Goal: Task Accomplishment & Management: Manage account settings

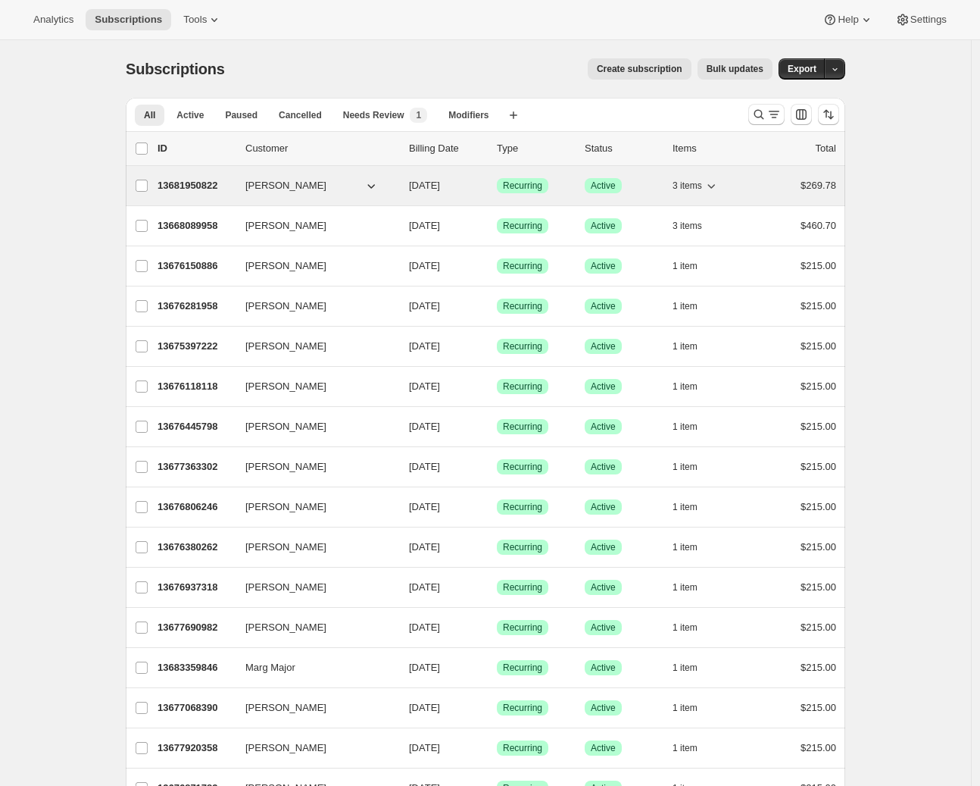
click at [210, 186] on p "13681950822" at bounding box center [196, 185] width 76 height 15
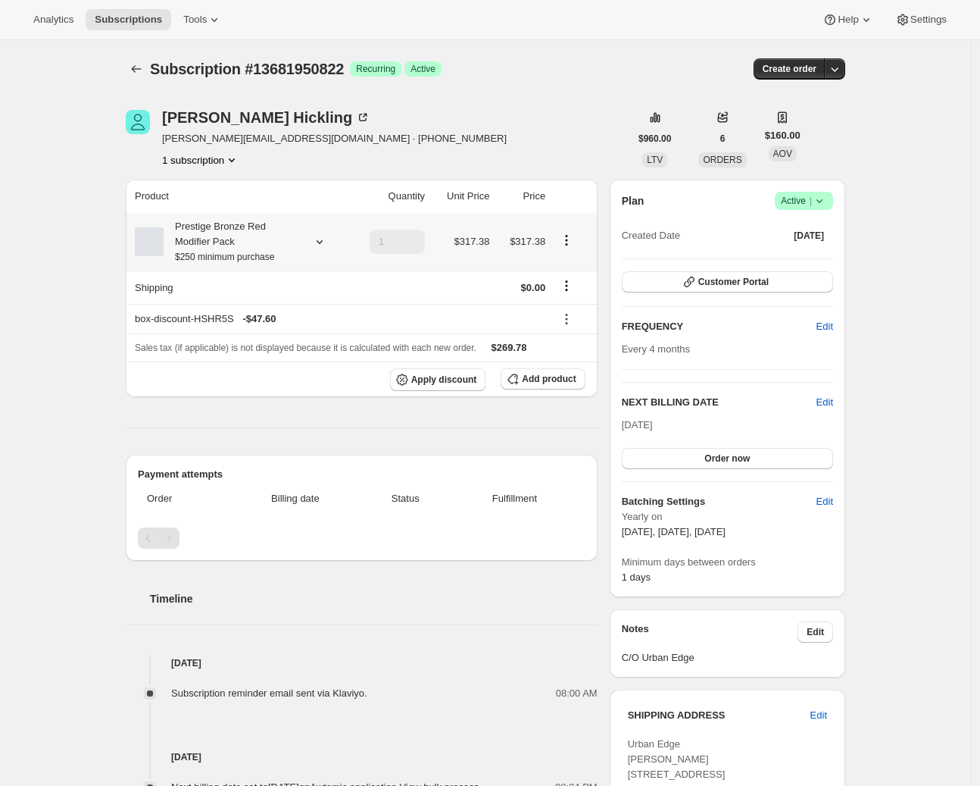
click at [323, 242] on icon at bounding box center [320, 242] width 6 height 4
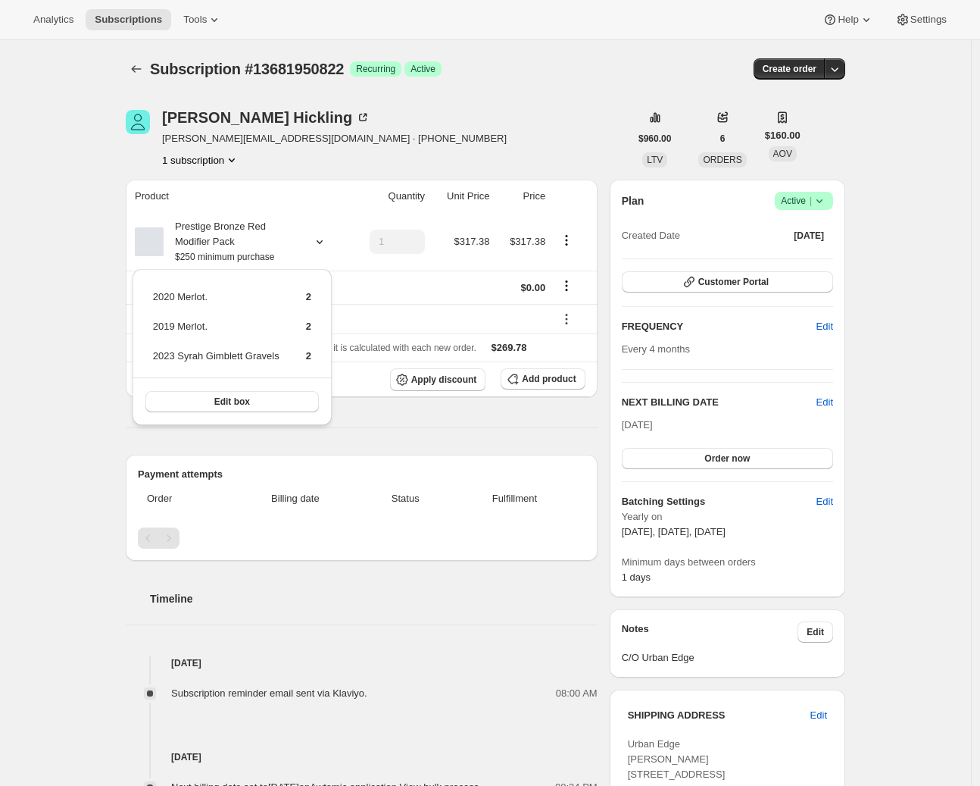
click at [480, 160] on div "Charlie Hickling charlie@urbanedge.co.nz · +6421307276 1 subscription" at bounding box center [378, 139] width 504 height 58
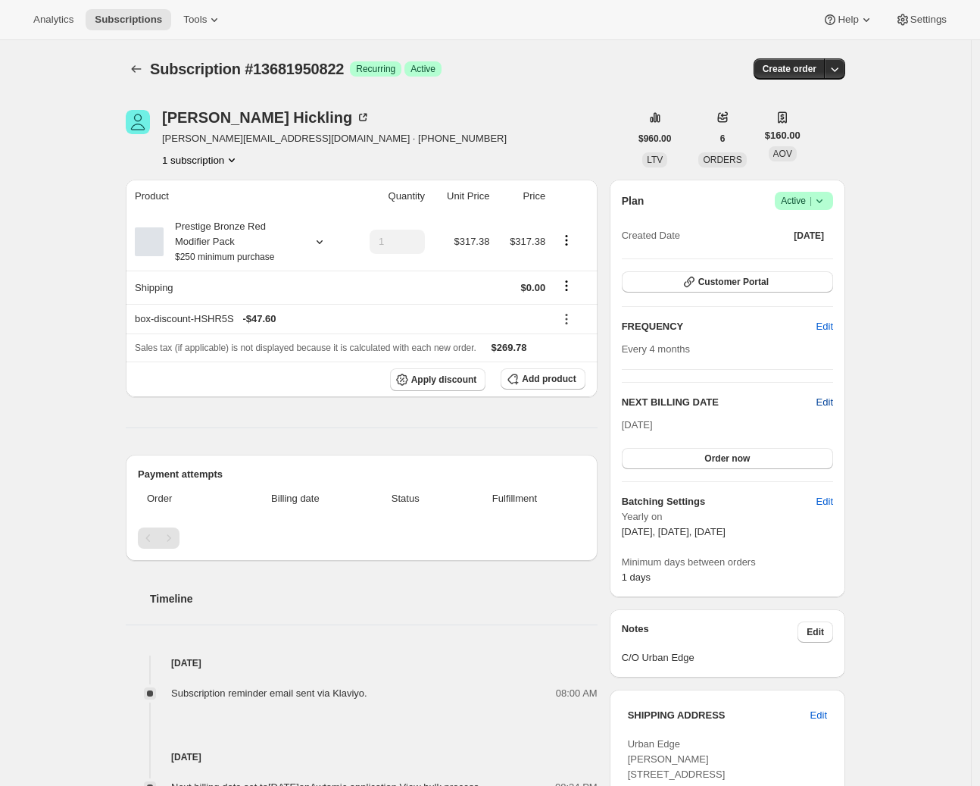
click at [825, 399] on span "Edit" at bounding box center [825, 402] width 17 height 15
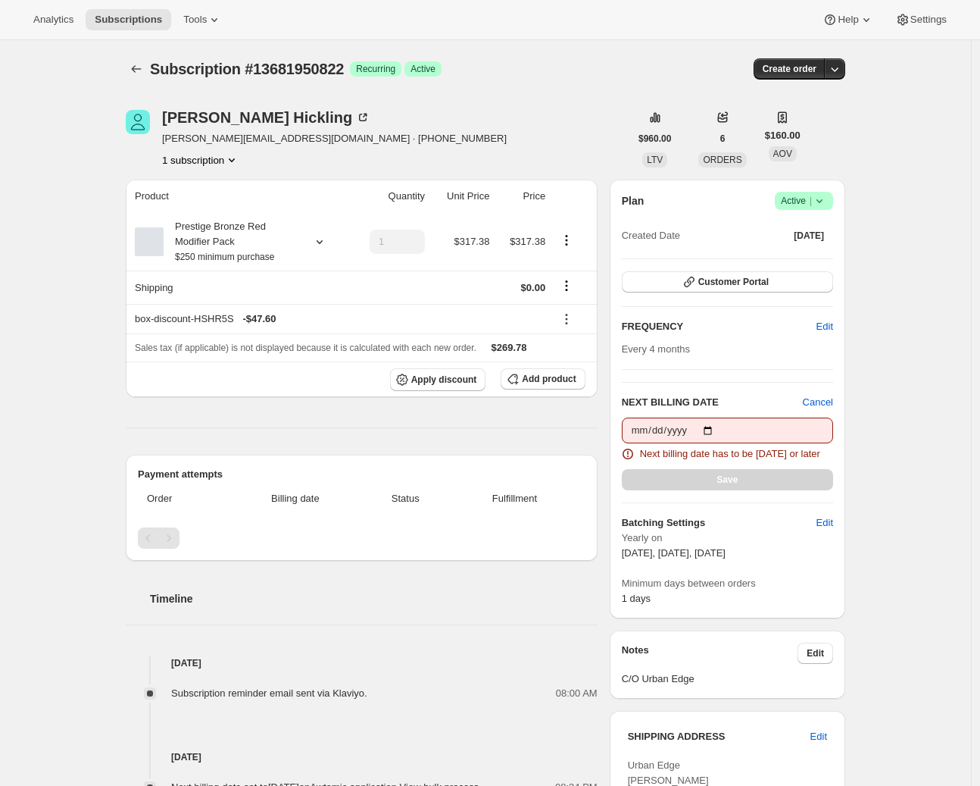
click at [898, 425] on div "Subscription #13681950822. This page is ready Subscription #13681950822 Success…" at bounding box center [485, 623] width 971 height 1167
click at [137, 77] on button "Subscriptions" at bounding box center [136, 68] width 21 height 21
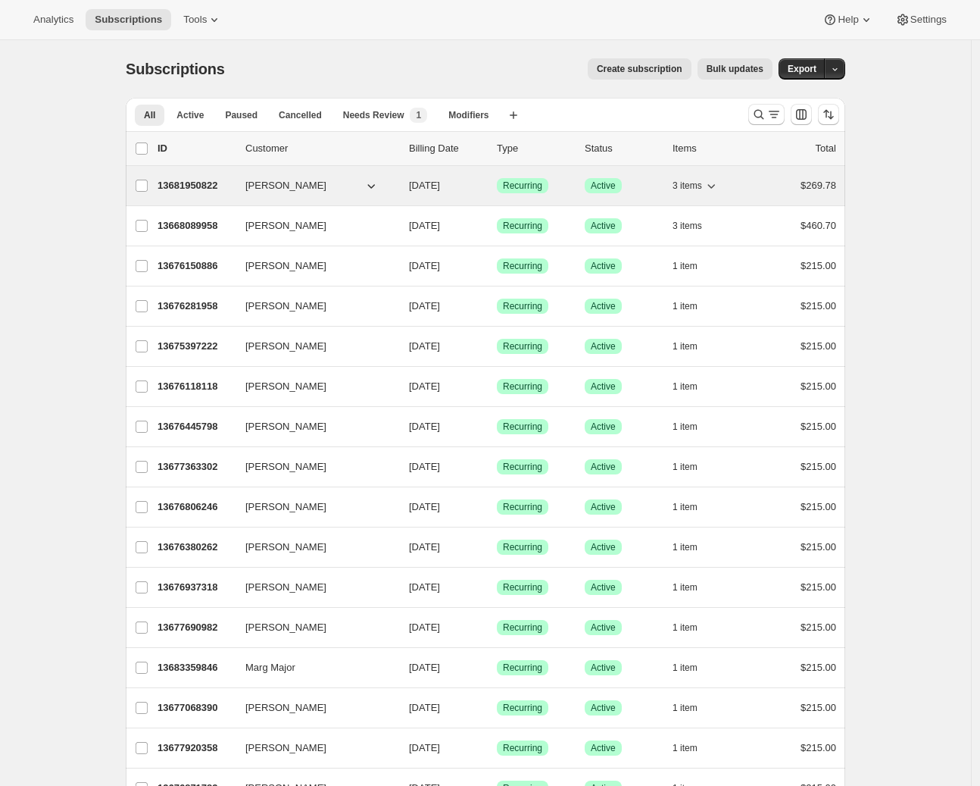
click at [216, 182] on p "13681950822" at bounding box center [196, 185] width 76 height 15
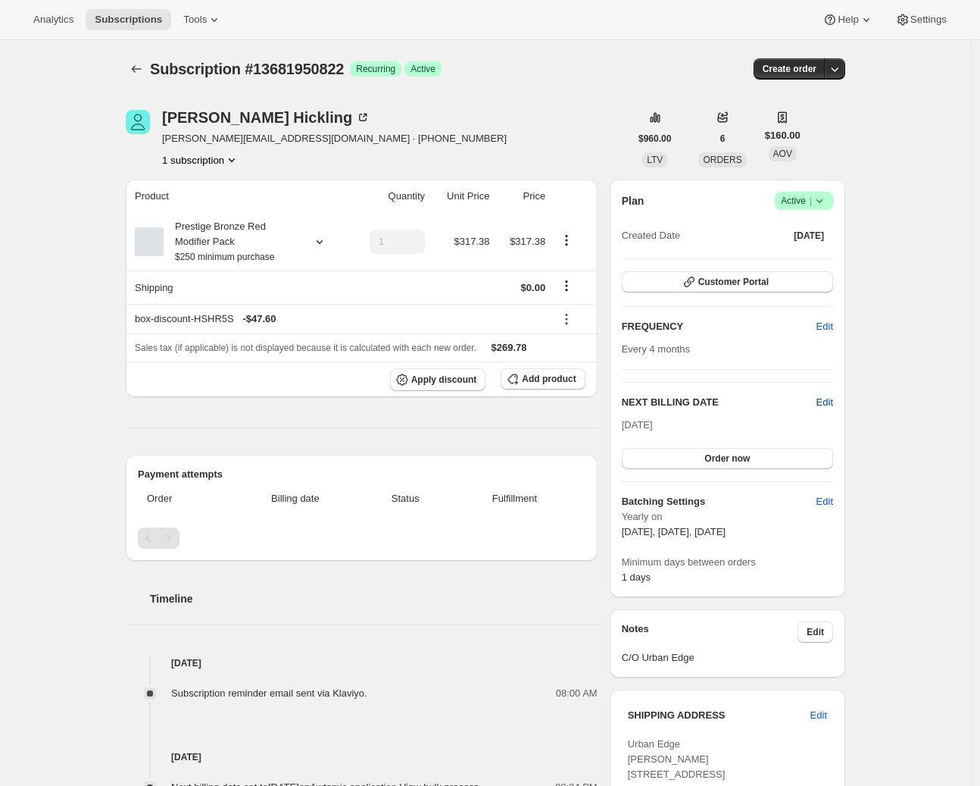
click at [827, 403] on span "Edit" at bounding box center [825, 402] width 17 height 15
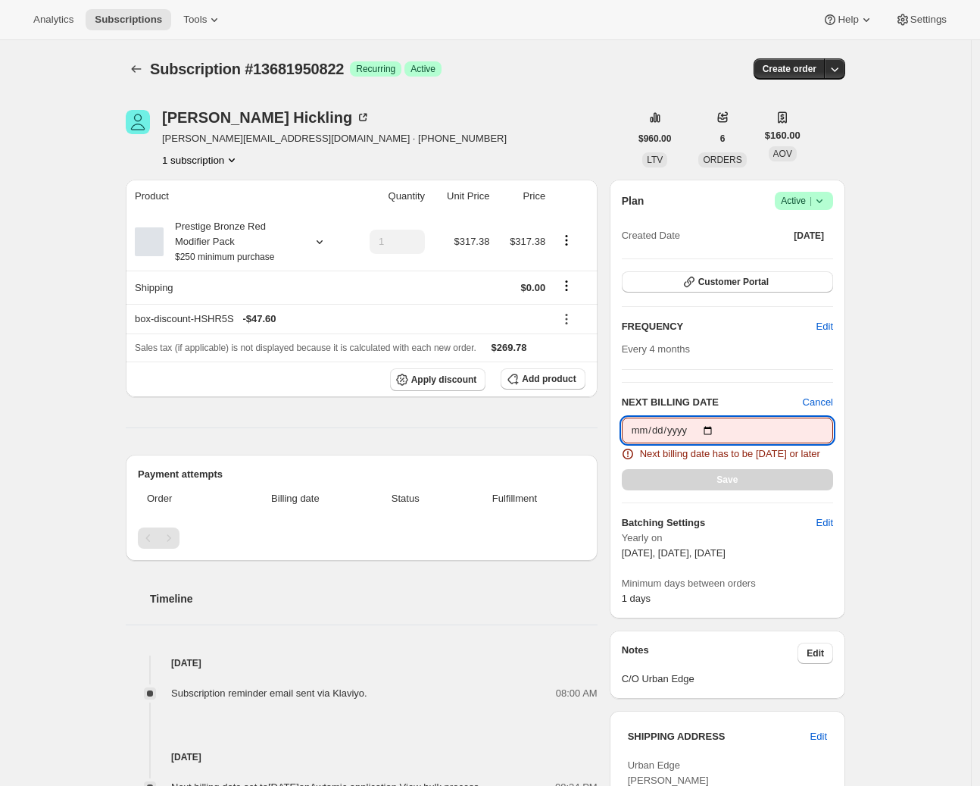
click at [685, 427] on input "2025-10-09" at bounding box center [727, 430] width 211 height 26
type input "2025-10-12"
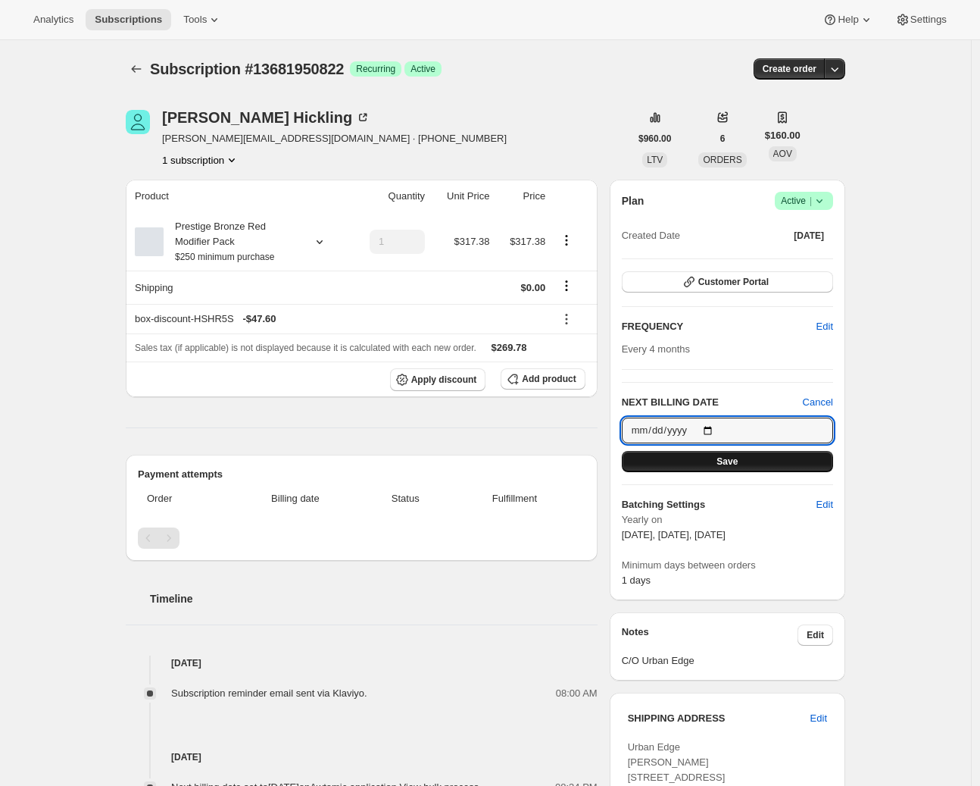
click at [761, 461] on button "Save" at bounding box center [727, 461] width 211 height 21
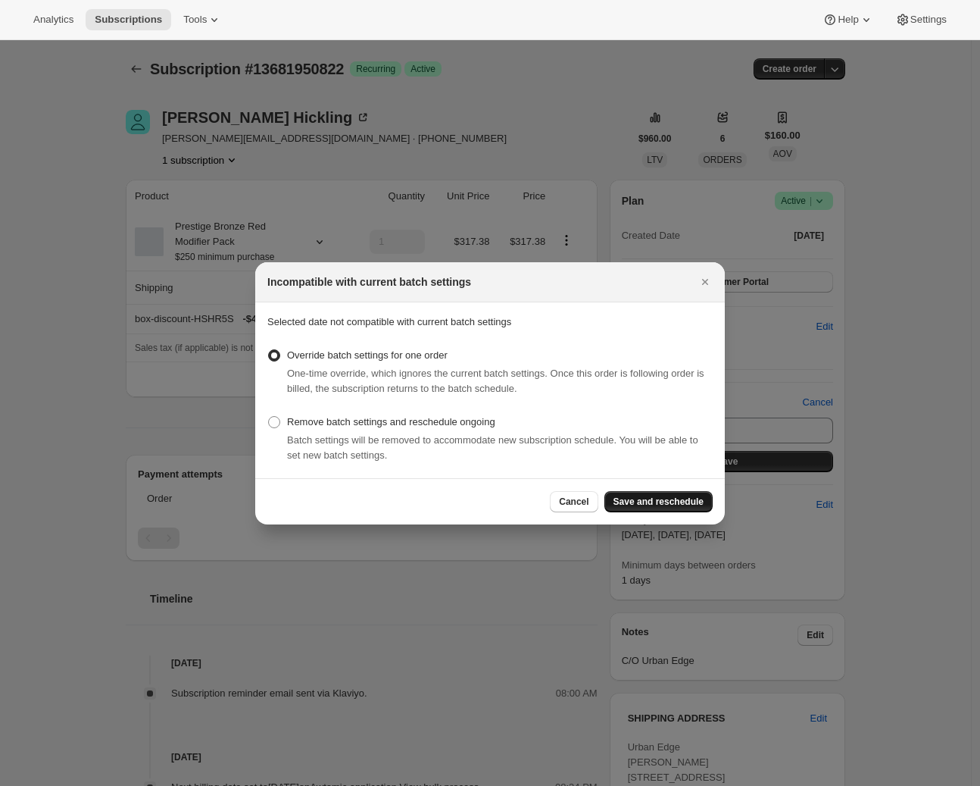
click at [657, 502] on span "Save and reschedule" at bounding box center [659, 502] width 90 height 12
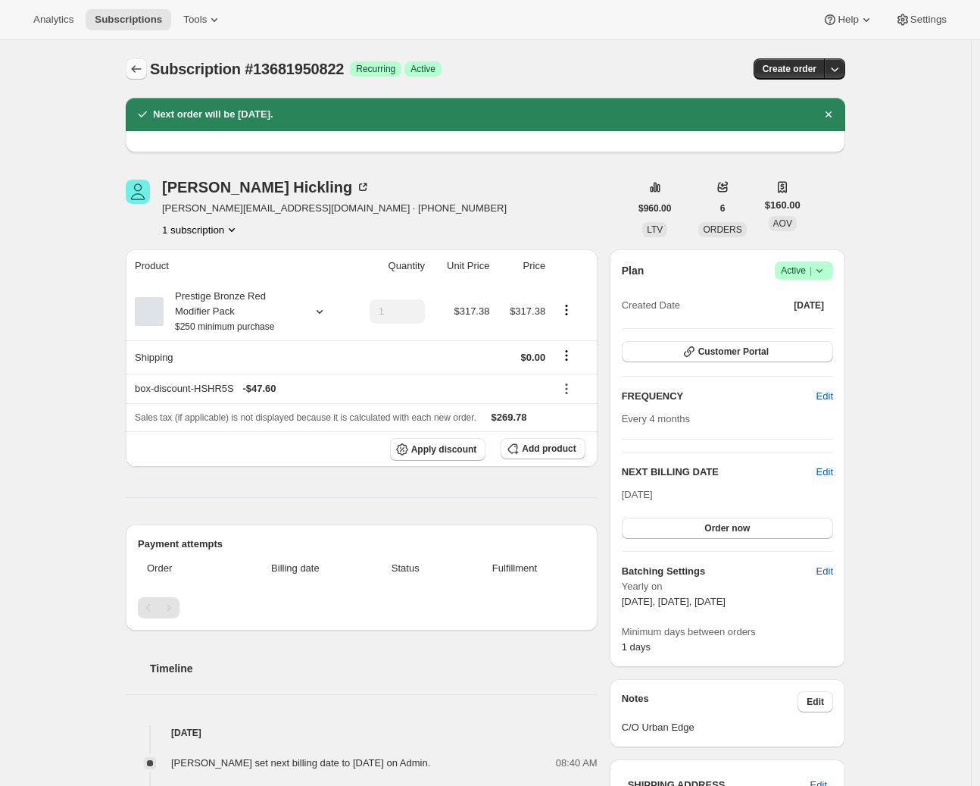
click at [136, 71] on icon "Subscriptions" at bounding box center [136, 68] width 15 height 15
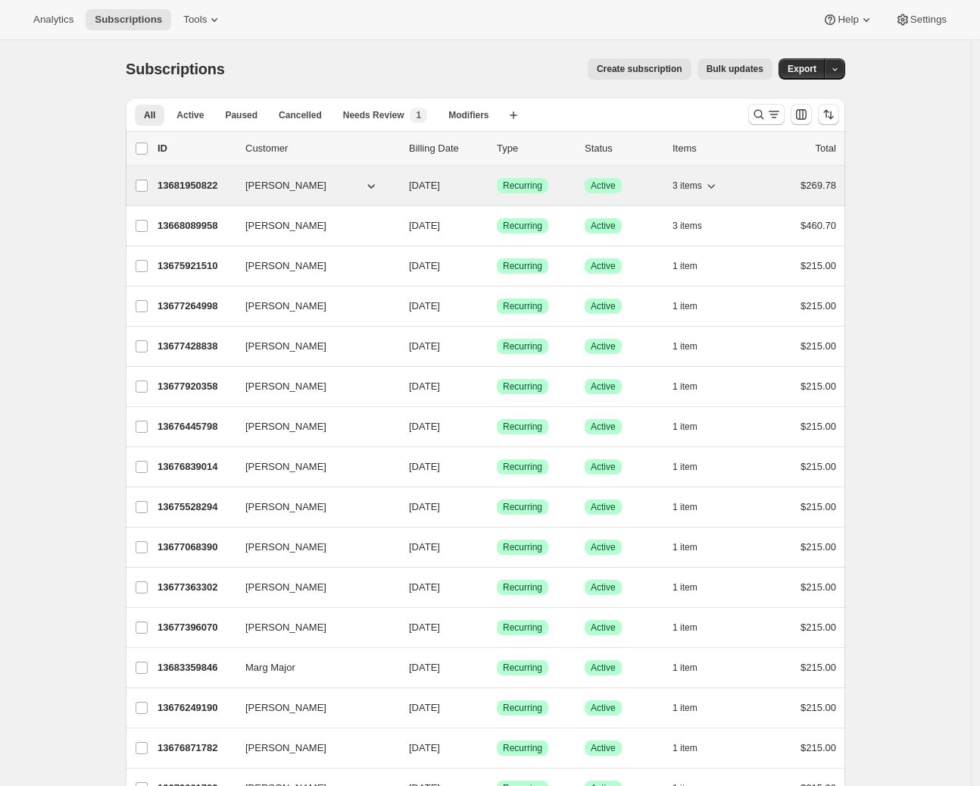
click at [169, 186] on p "13681950822" at bounding box center [196, 185] width 76 height 15
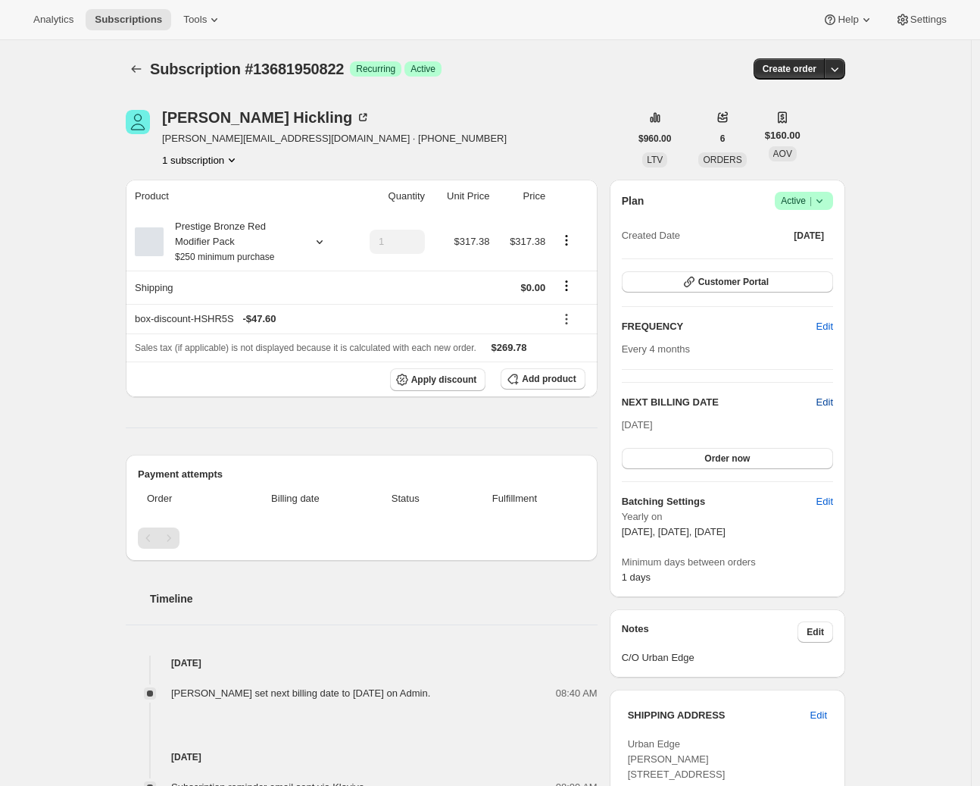
click at [833, 400] on span "Edit" at bounding box center [825, 402] width 17 height 15
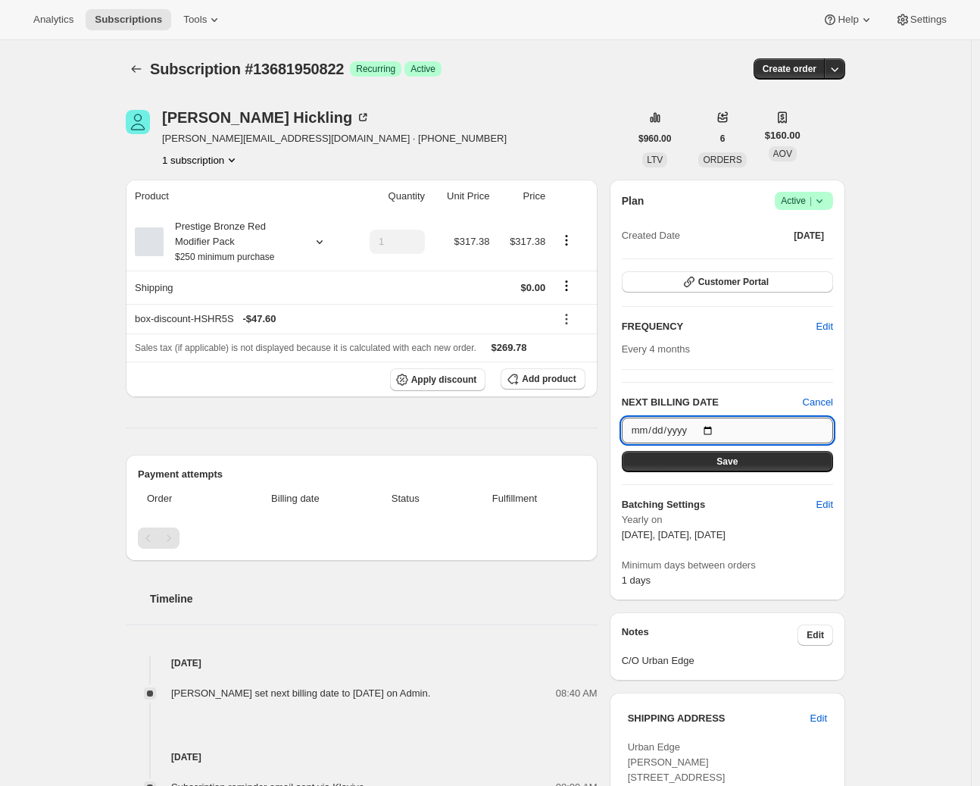
click at [683, 426] on input "2025-10-12" at bounding box center [727, 430] width 211 height 26
type input "2025-10-13"
click at [765, 463] on button "Save" at bounding box center [727, 461] width 211 height 21
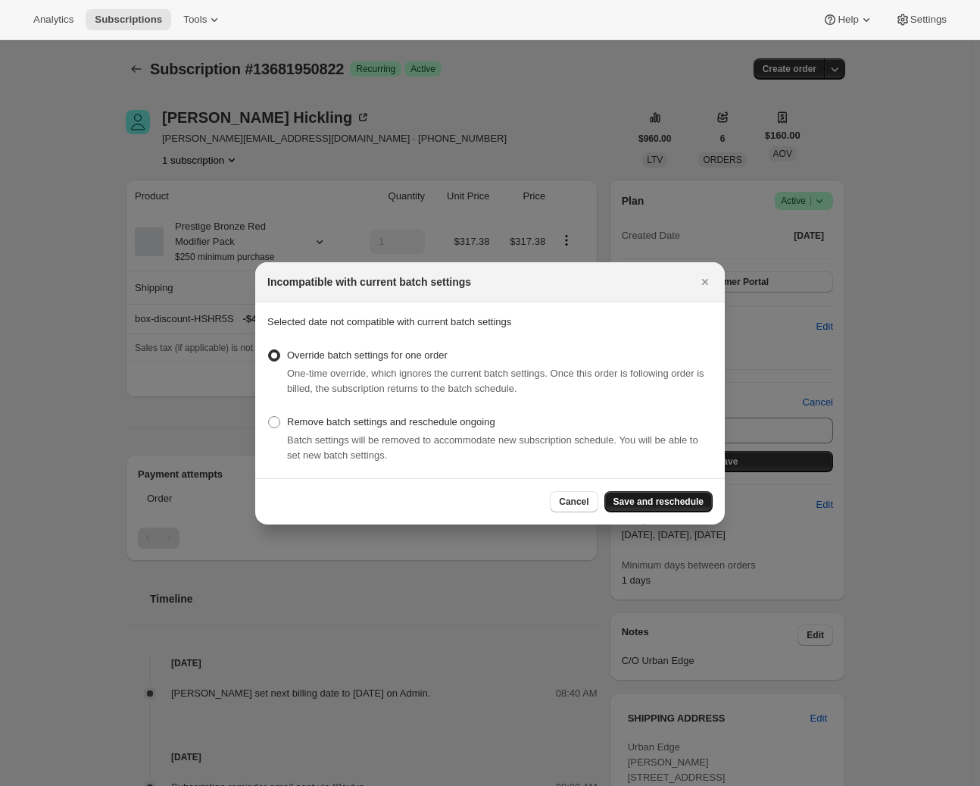
click at [643, 496] on span "Save and reschedule" at bounding box center [659, 502] width 90 height 12
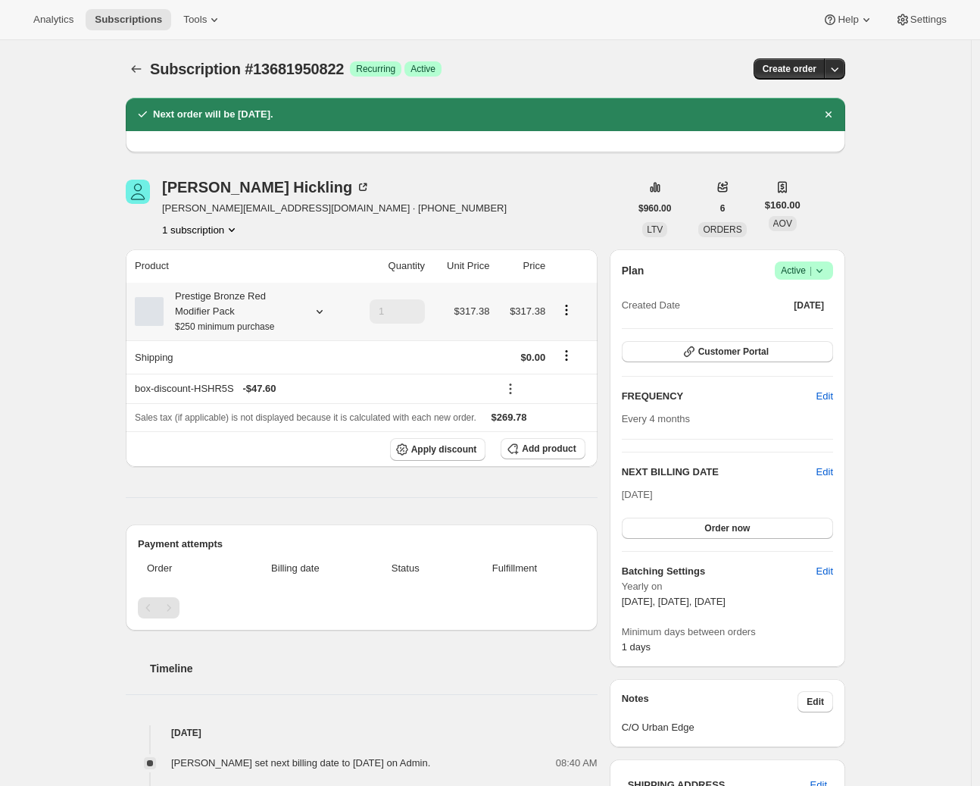
click at [326, 320] on div "Prestige Bronze Red Modifier Pack $250 minimum purchase" at bounding box center [240, 311] width 210 height 45
click at [326, 313] on icon at bounding box center [319, 311] width 15 height 15
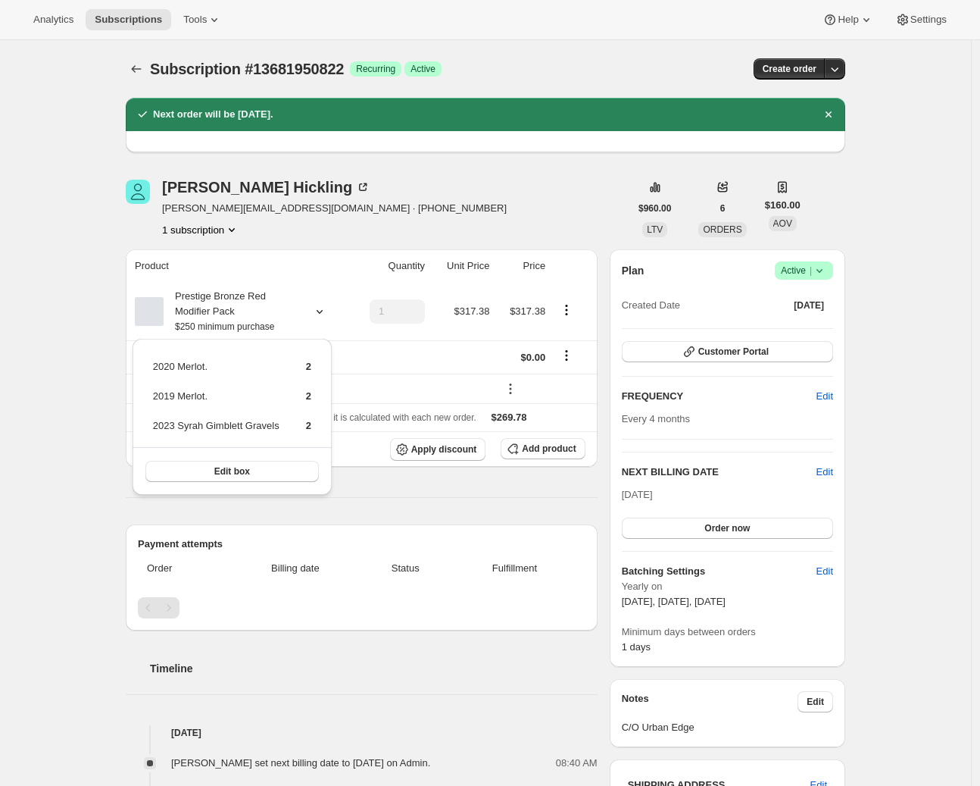
click at [99, 315] on div "Subscription #13681950822. This page is ready Subscription #13681950822 Success…" at bounding box center [485, 666] width 971 height 1253
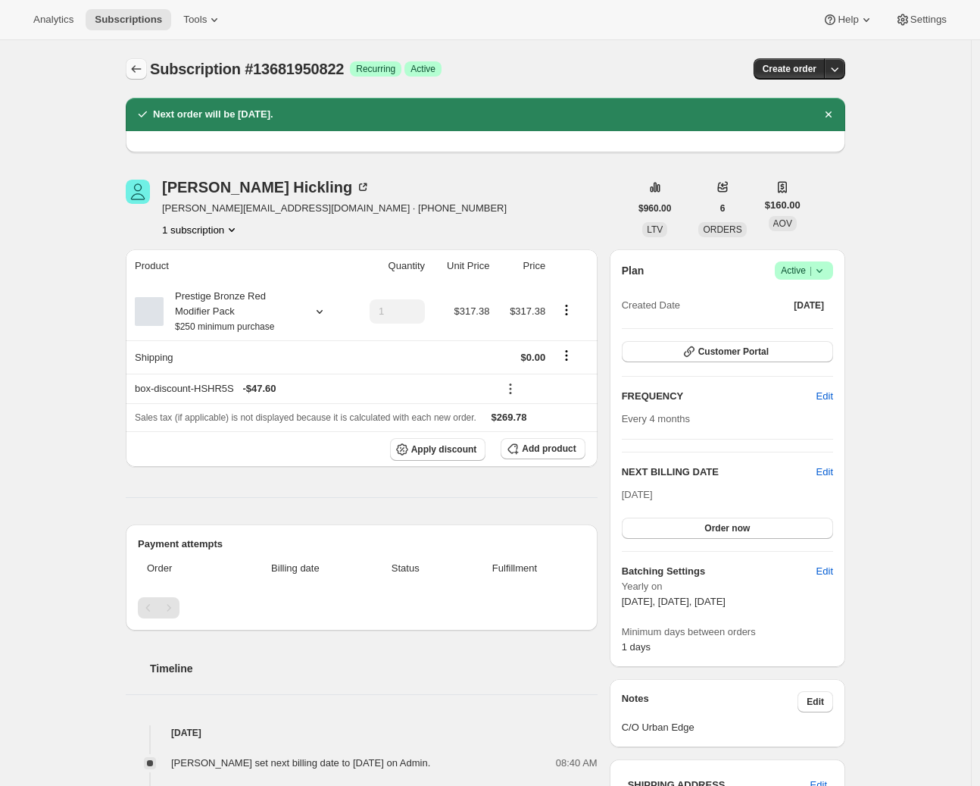
click at [138, 69] on icon "Subscriptions" at bounding box center [136, 68] width 15 height 15
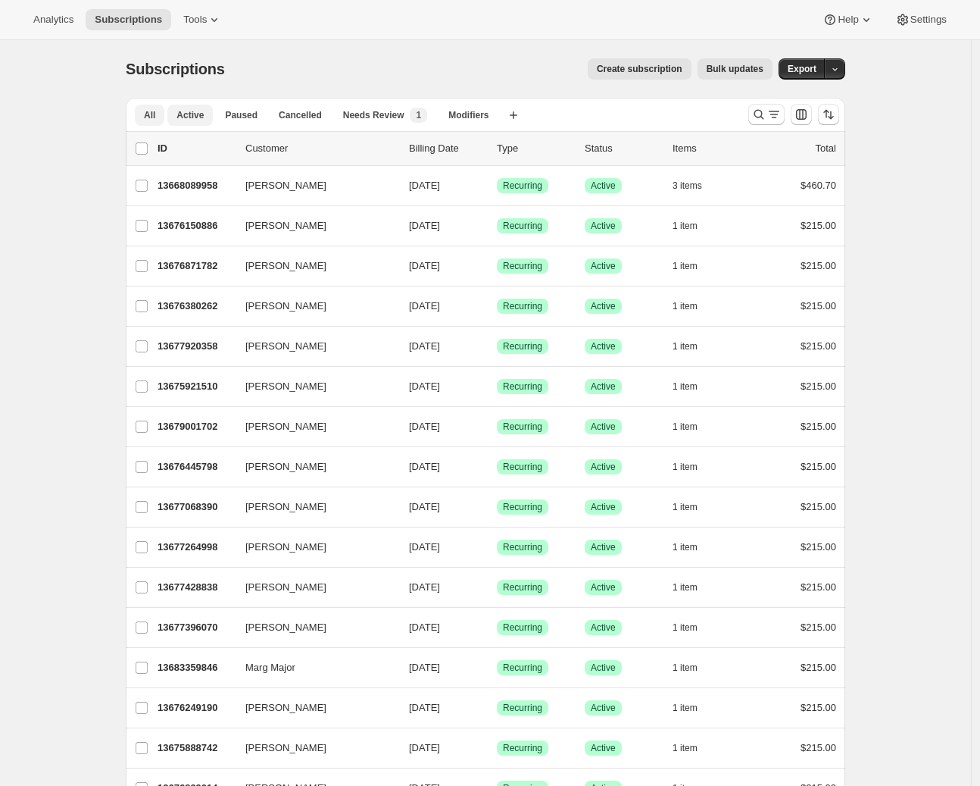
click at [192, 114] on span "Active" at bounding box center [190, 115] width 27 height 12
click at [765, 115] on icon "Search and filter results" at bounding box center [759, 114] width 15 height 15
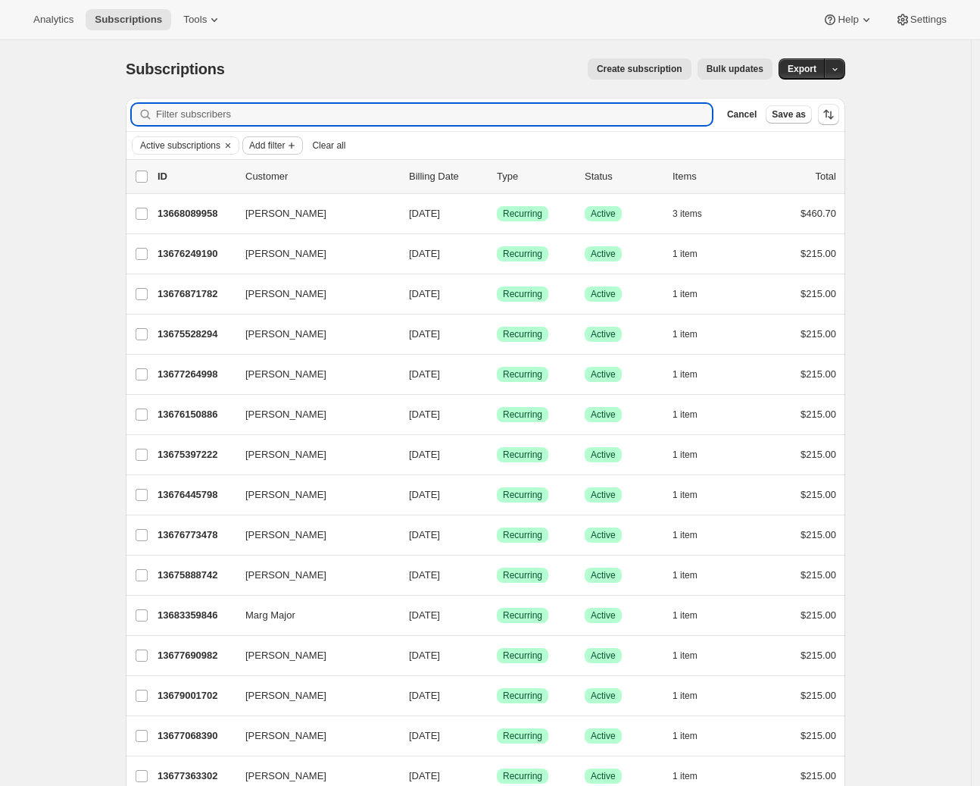
click at [279, 149] on span "Add filter" at bounding box center [267, 145] width 36 height 12
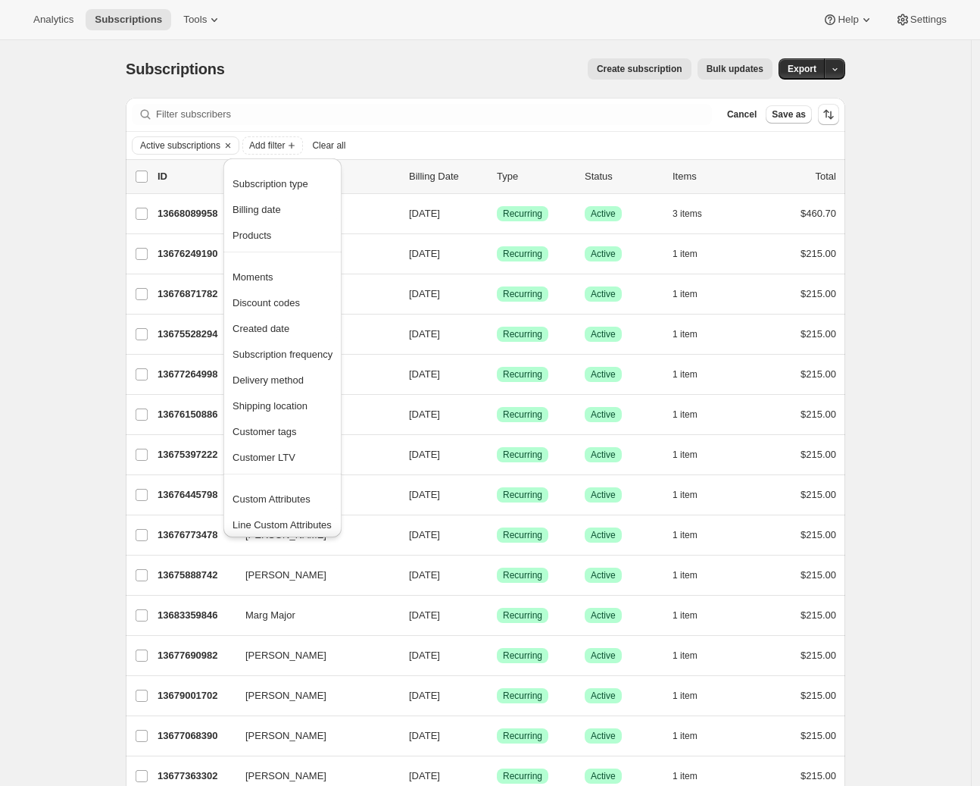
click at [274, 249] on div "Subscription type Billing date Products" at bounding box center [283, 211] width 118 height 80
click at [271, 240] on span "Products" at bounding box center [252, 235] width 39 height 11
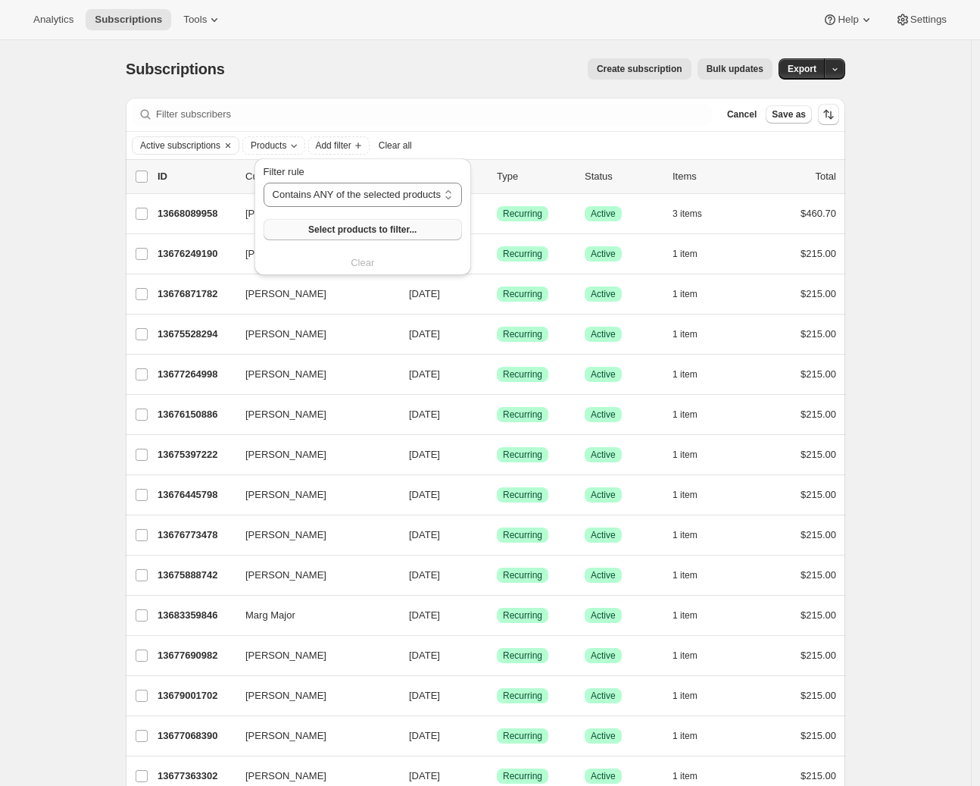
click at [329, 231] on span "Select products to filter..." at bounding box center [362, 230] width 108 height 12
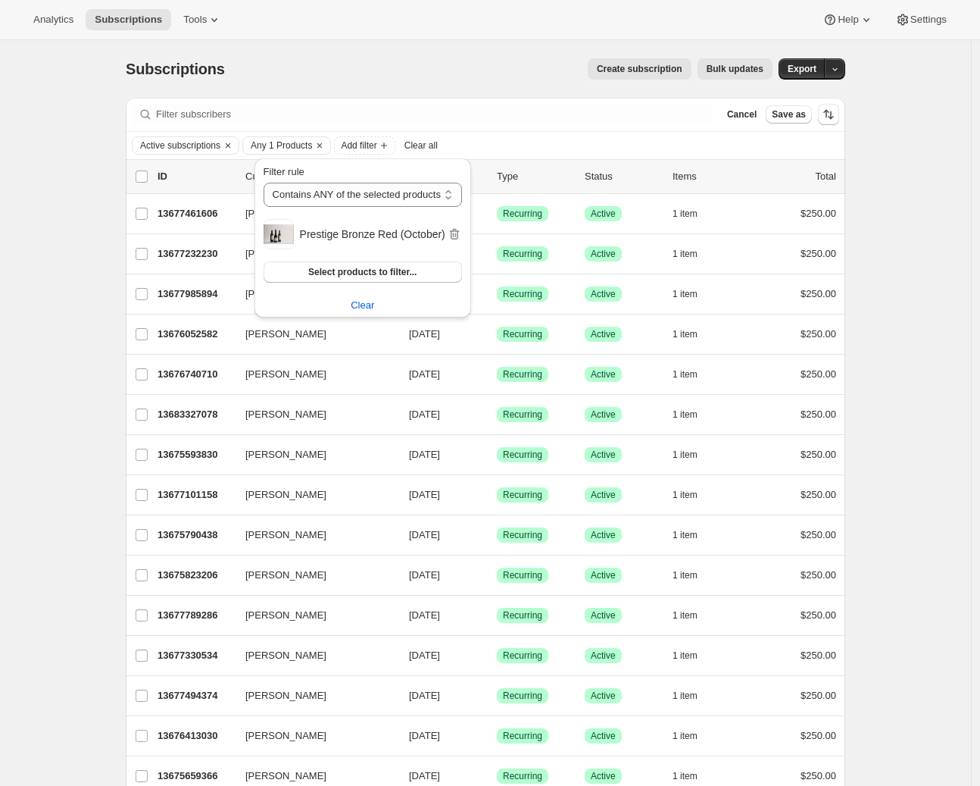
click at [97, 357] on div "Subscriptions. This page is ready Subscriptions Create subscription Bulk update…" at bounding box center [485, 721] width 971 height 1362
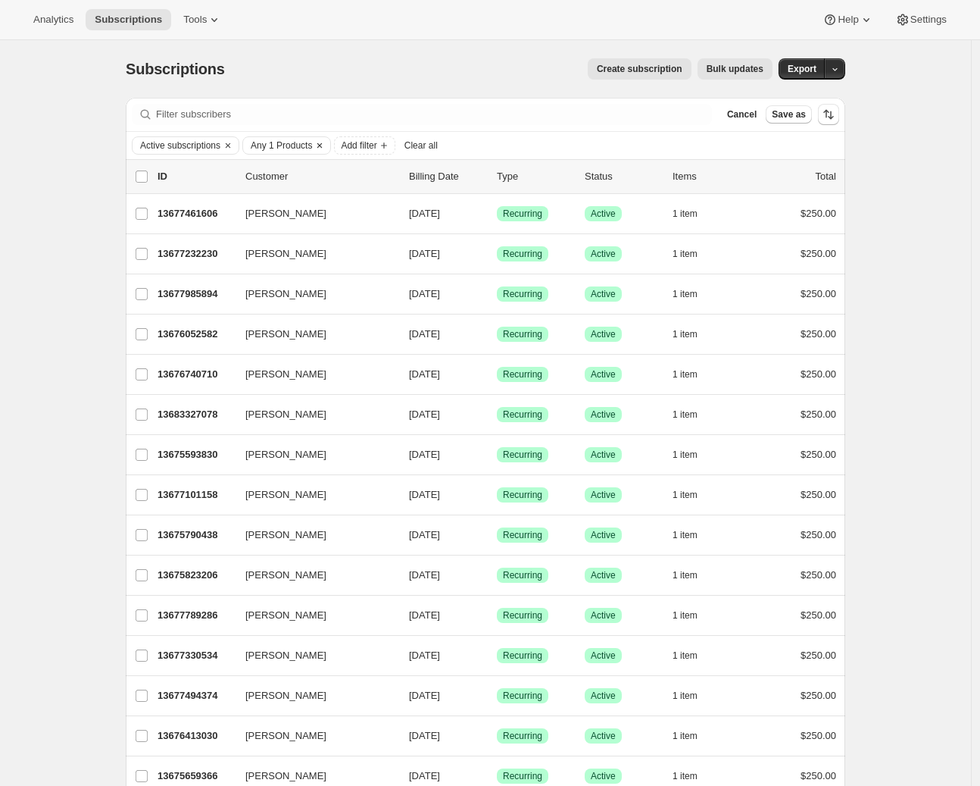
click at [326, 145] on icon "Clear" at bounding box center [320, 145] width 12 height 12
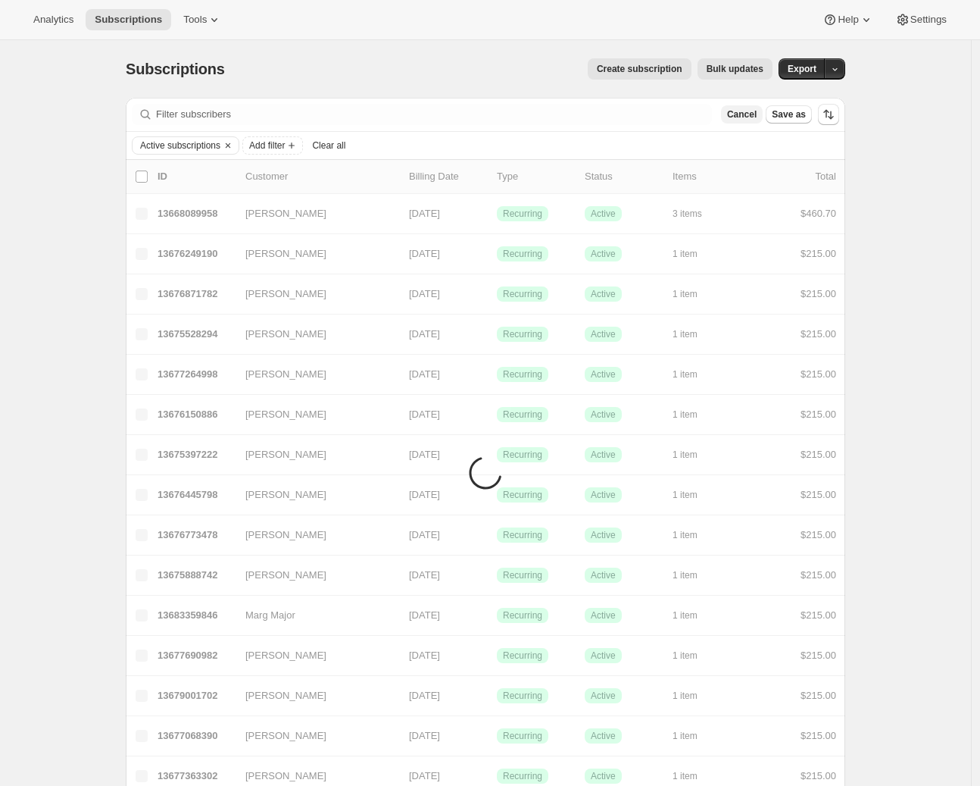
click at [746, 114] on span "Cancel" at bounding box center [742, 114] width 30 height 12
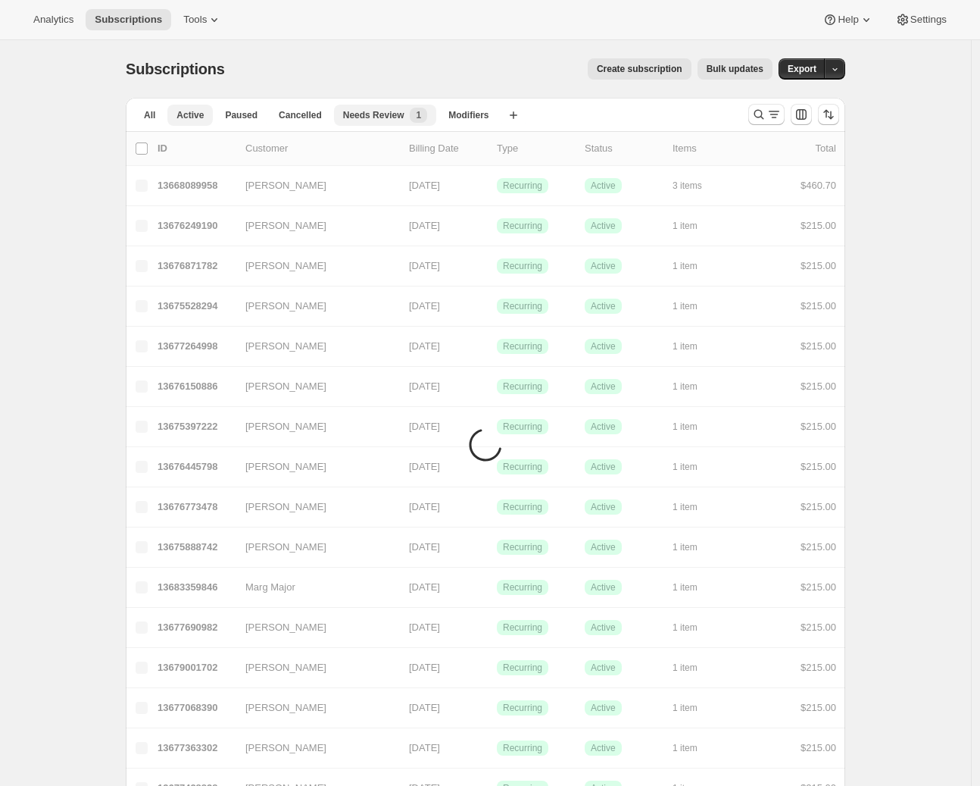
drag, startPoint x: 746, startPoint y: 114, endPoint x: 380, endPoint y: 119, distance: 366.0
click at [379, 117] on span "Needs Review" at bounding box center [373, 115] width 61 height 12
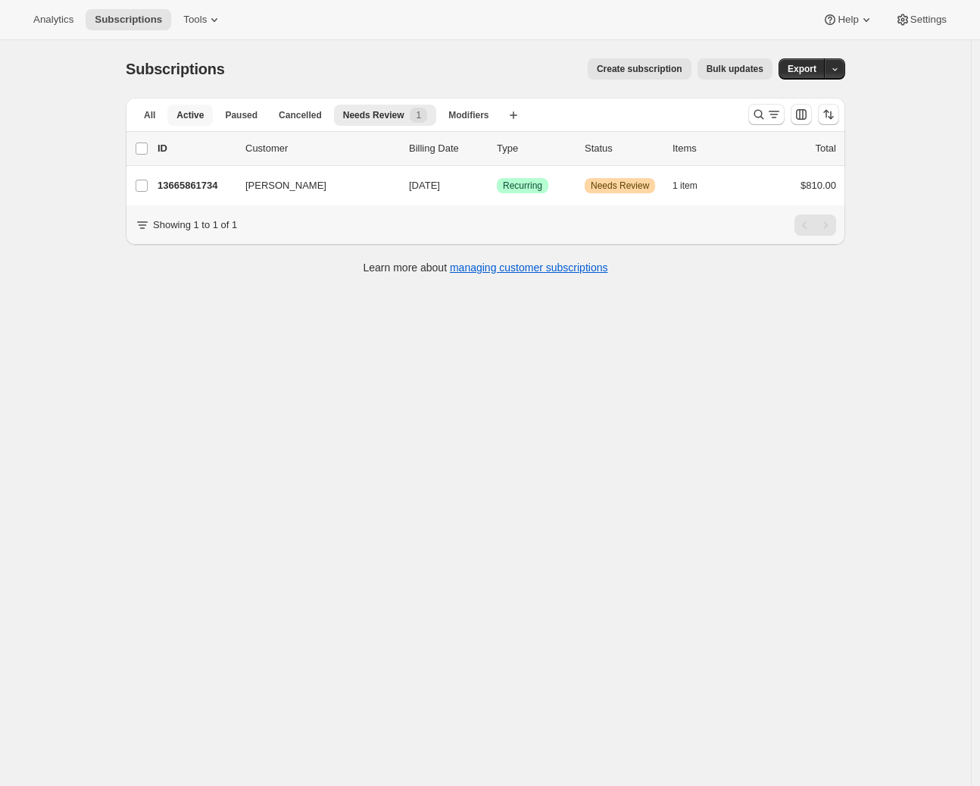
click at [178, 112] on button "Active" at bounding box center [189, 115] width 45 height 21
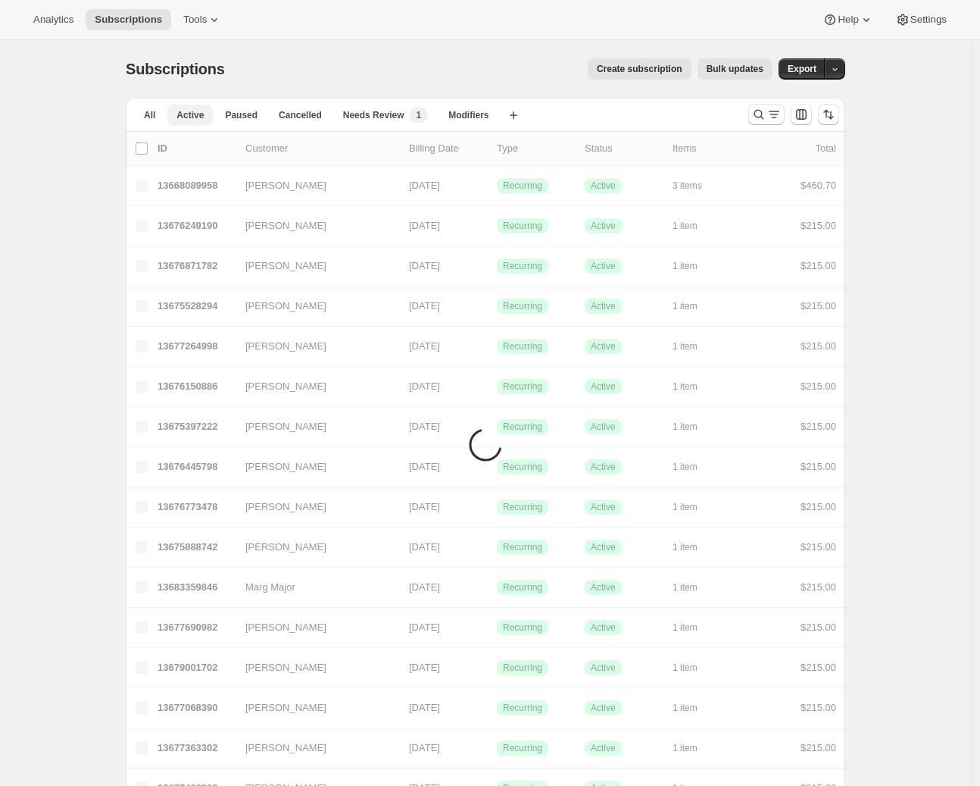
click at [201, 113] on span "Active" at bounding box center [190, 115] width 27 height 12
click at [202, 114] on span "Active" at bounding box center [190, 115] width 27 height 12
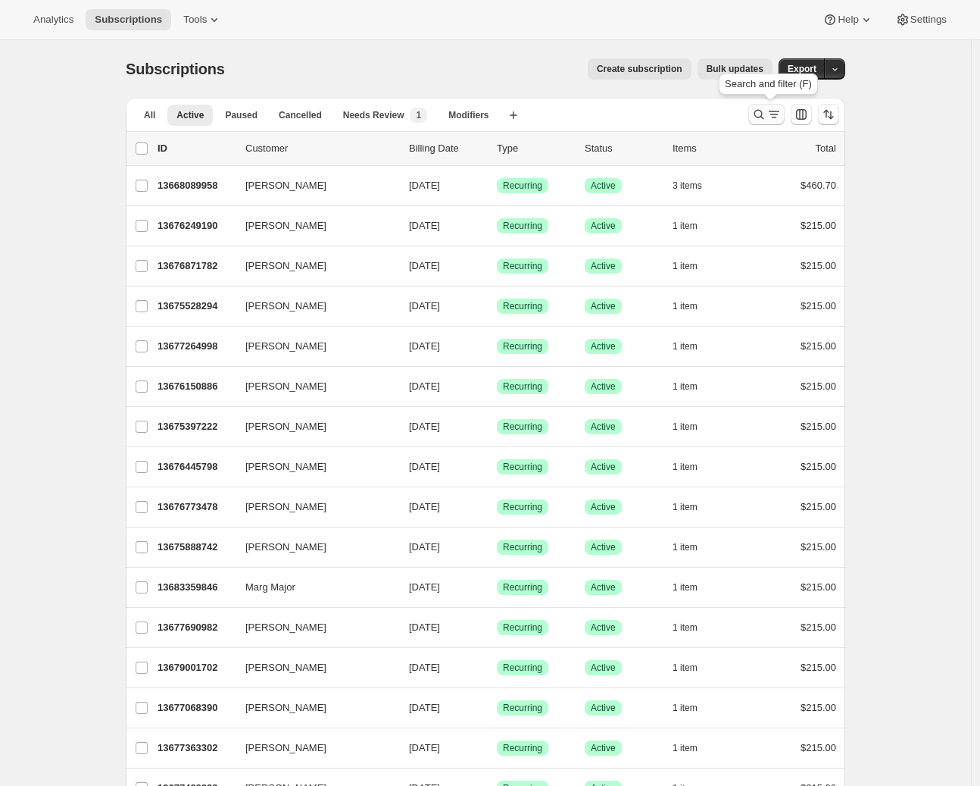
click at [773, 118] on icon "Search and filter results" at bounding box center [774, 114] width 15 height 15
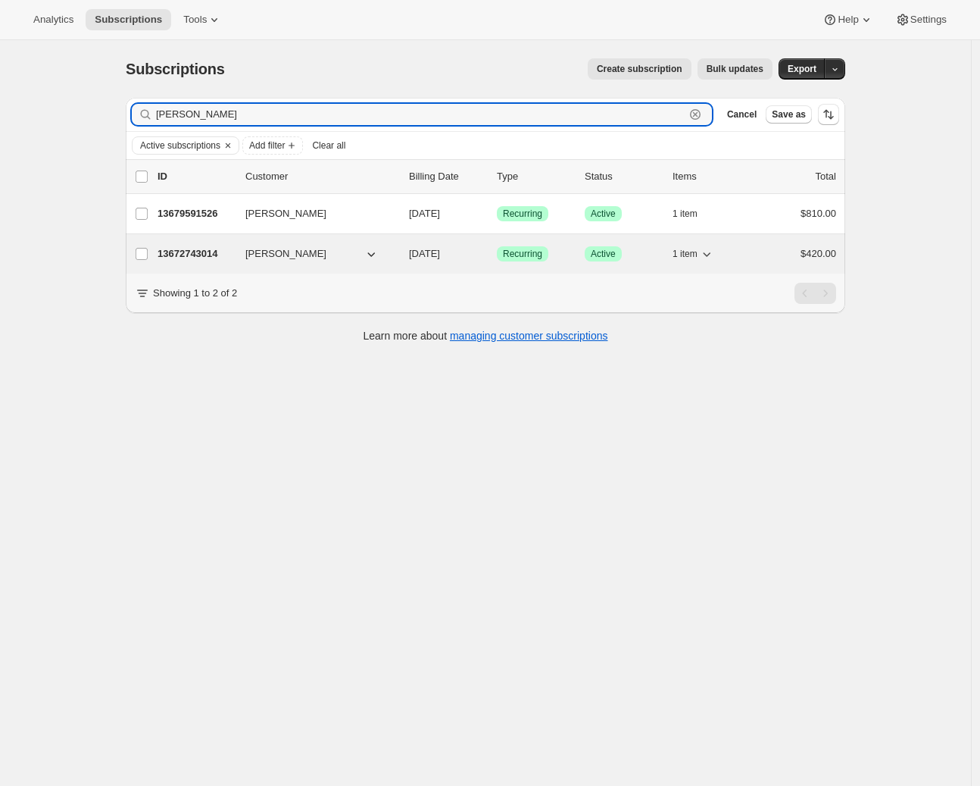
type input "[PERSON_NAME]"
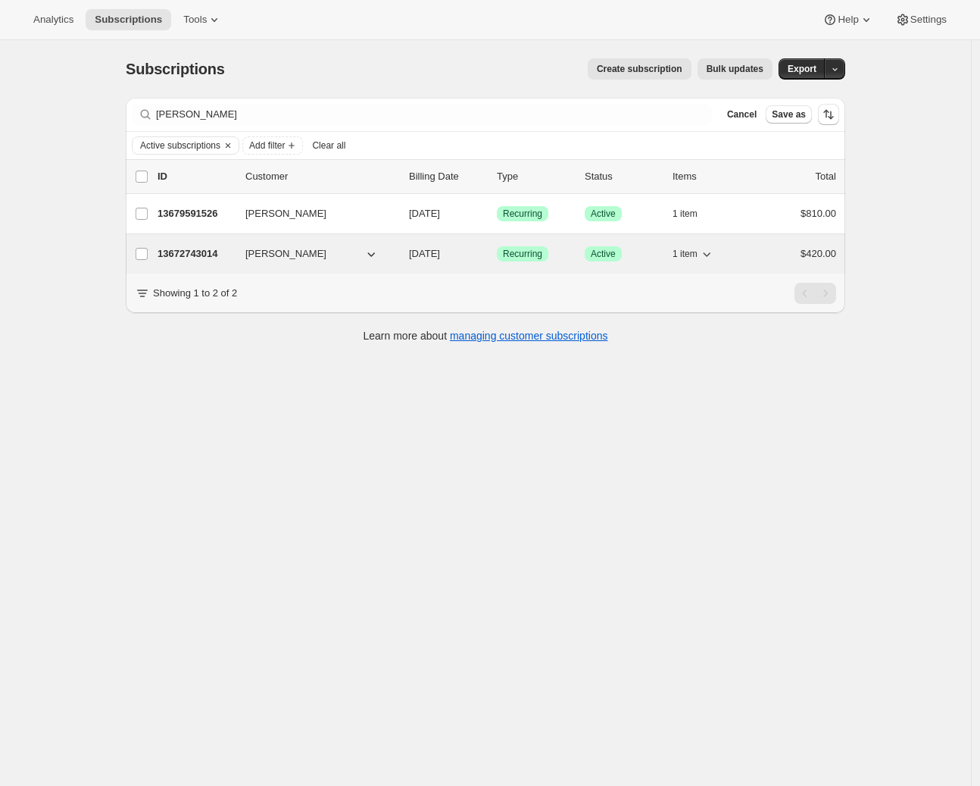
click at [178, 248] on p "13672743014" at bounding box center [196, 253] width 76 height 15
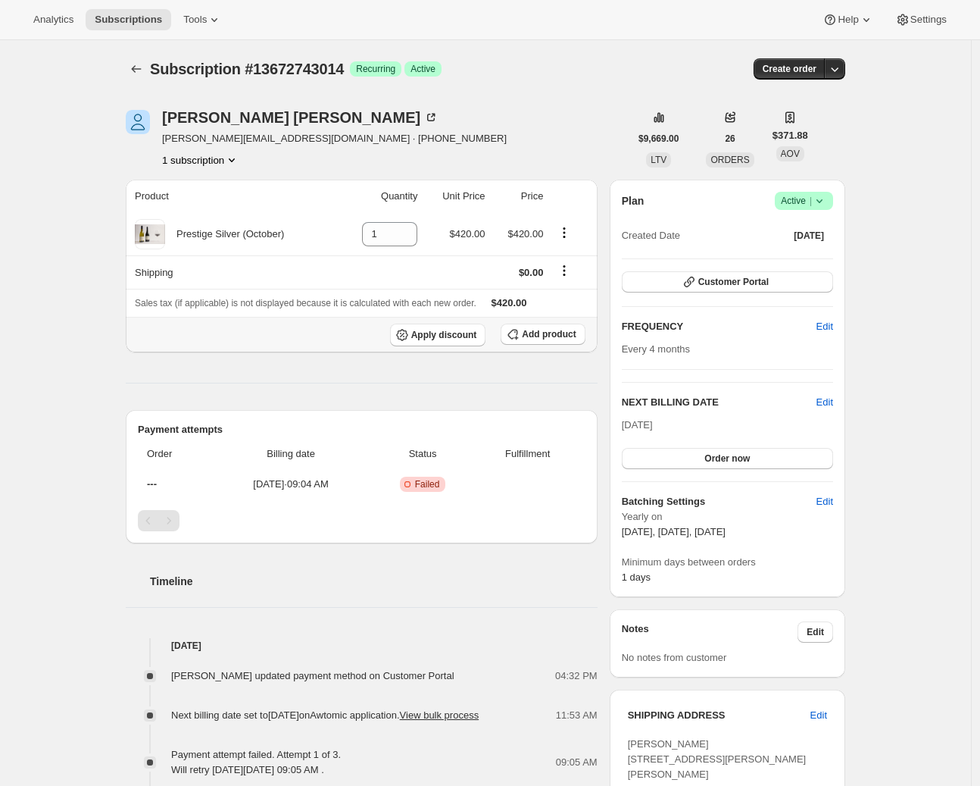
scroll to position [430, 0]
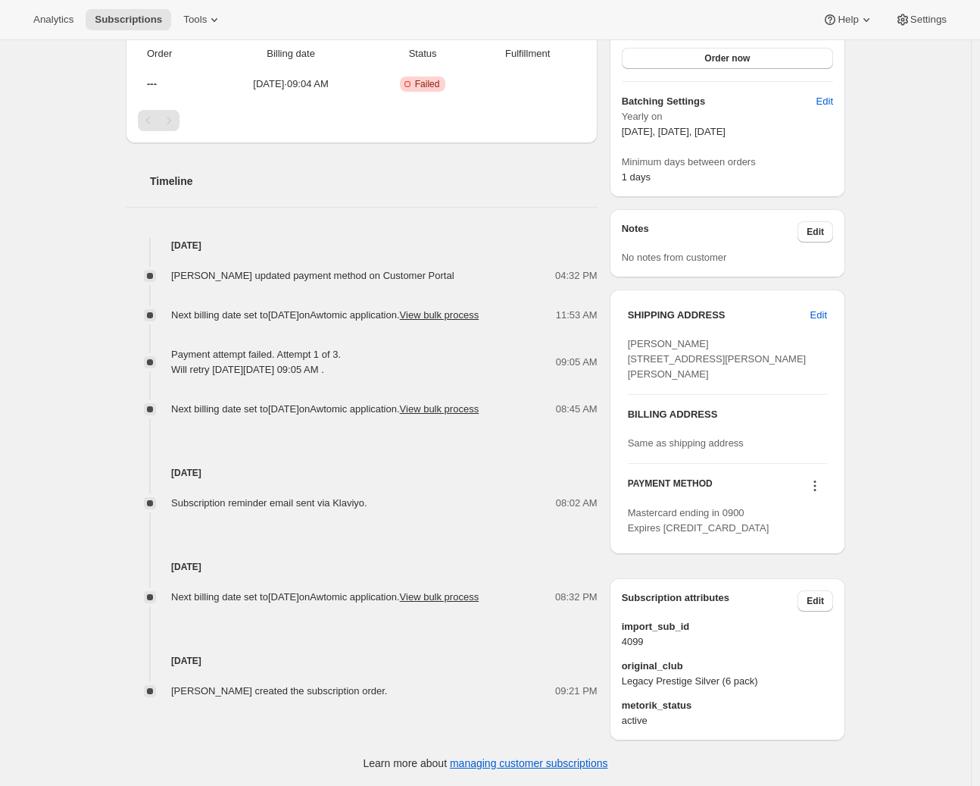
click at [811, 486] on button at bounding box center [815, 485] width 24 height 17
click at [821, 565] on span "Select payment method" at bounding box center [816, 572] width 106 height 15
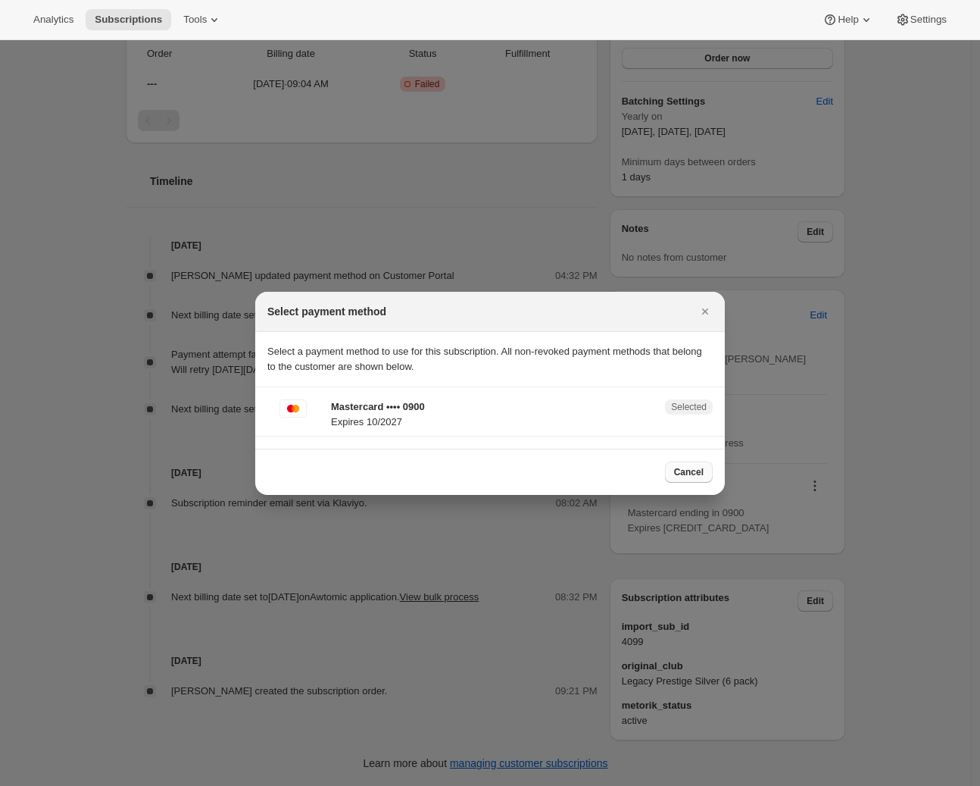
click at [694, 473] on span "Cancel" at bounding box center [689, 472] width 30 height 12
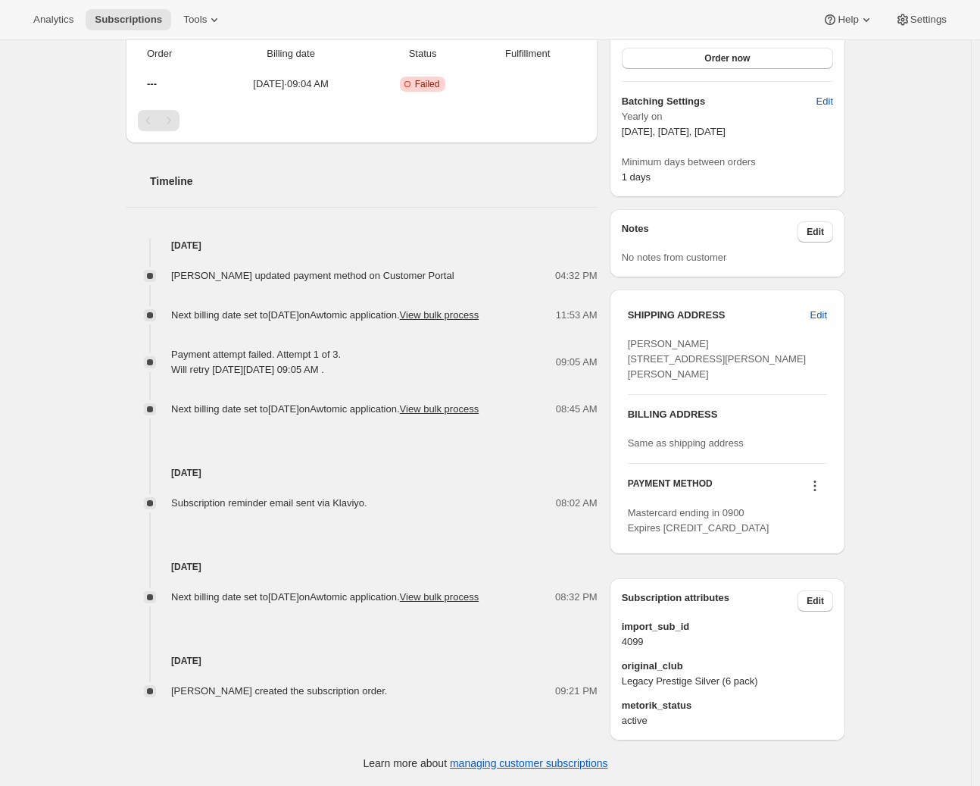
scroll to position [0, 0]
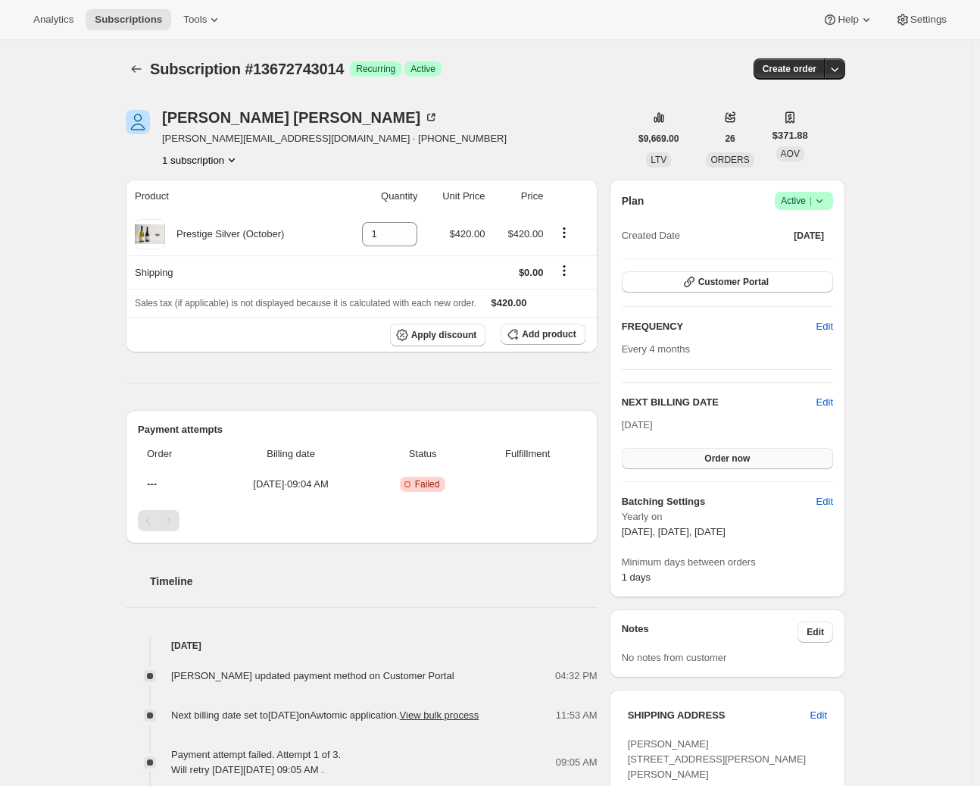
click at [742, 458] on span "Order now" at bounding box center [727, 458] width 45 height 12
click at [740, 458] on span "Click to confirm" at bounding box center [727, 458] width 69 height 12
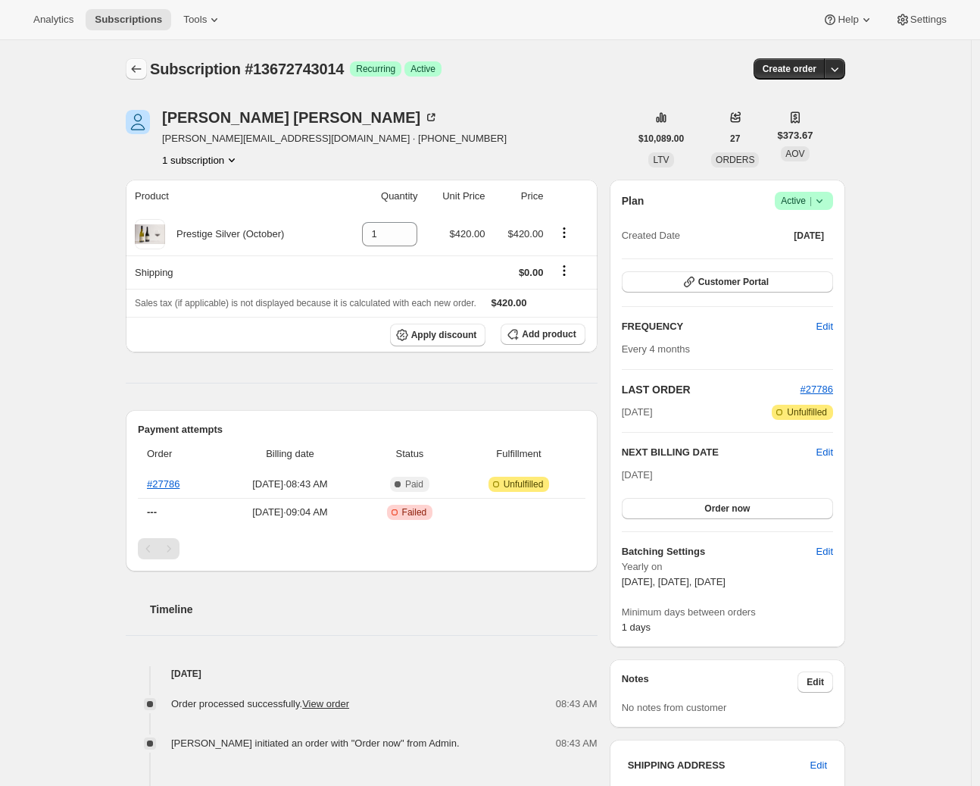
click at [138, 64] on icon "Subscriptions" at bounding box center [136, 68] width 15 height 15
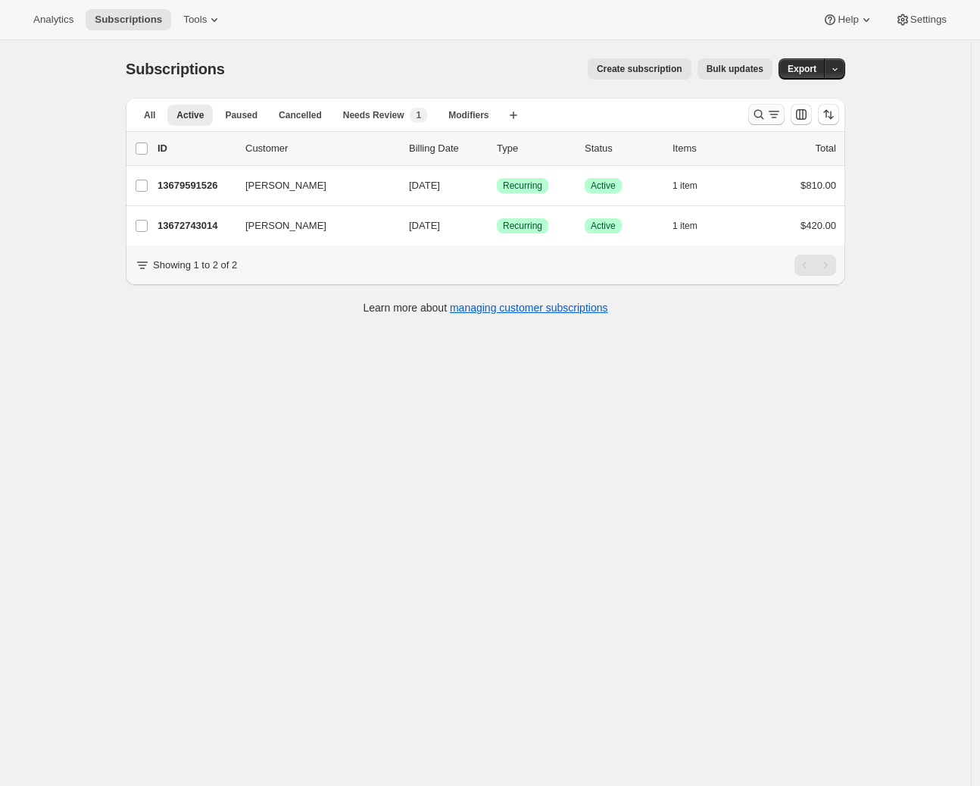
click at [762, 119] on icon "Search and filter results" at bounding box center [759, 114] width 15 height 15
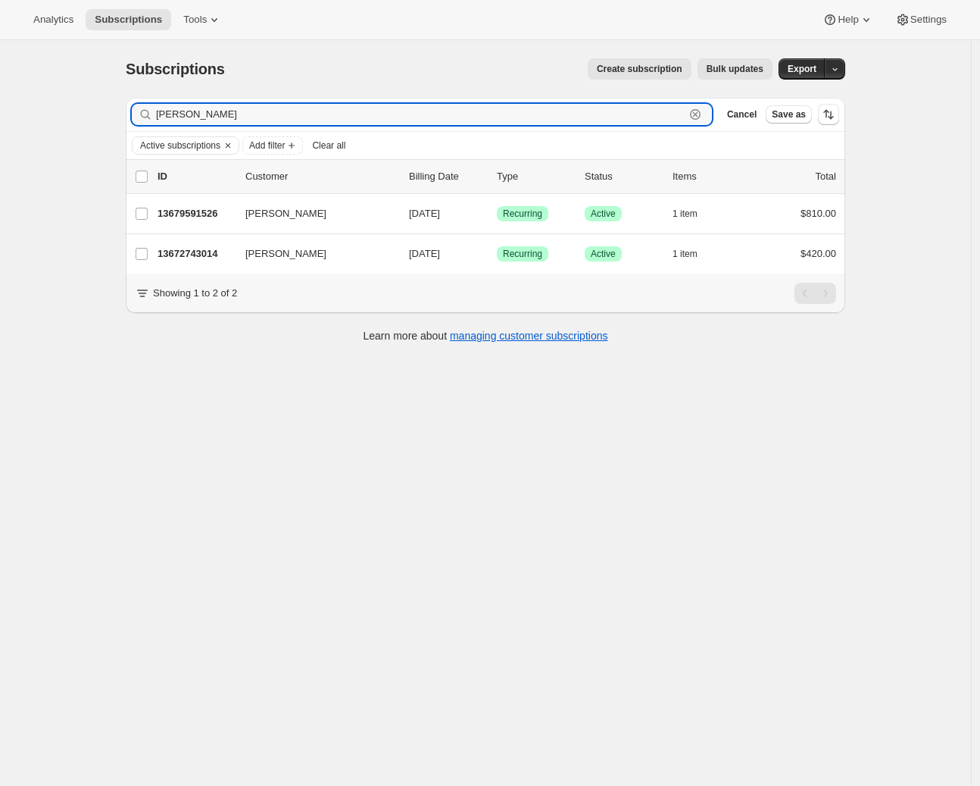
drag, startPoint x: 174, startPoint y: 115, endPoint x: 109, endPoint y: 113, distance: 64.4
click at [109, 113] on div "Subscriptions. This page is ready Subscriptions Create subscription Bulk update…" at bounding box center [485, 433] width 971 height 786
paste input "Ant Cart"
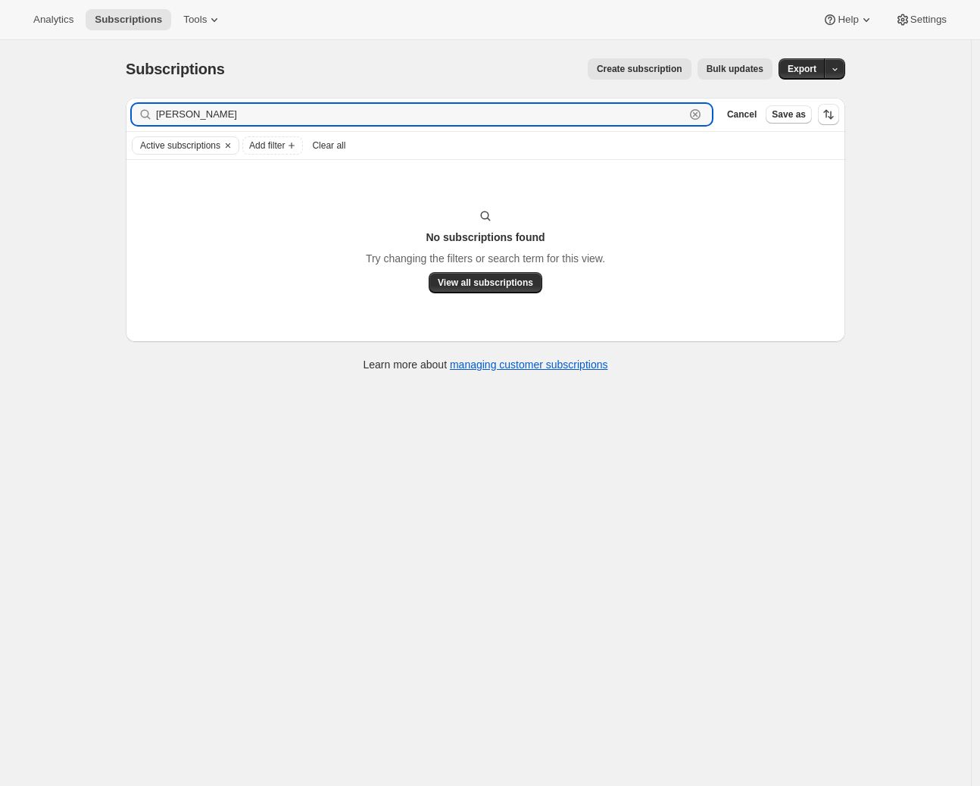
drag, startPoint x: 177, startPoint y: 117, endPoint x: 121, endPoint y: 109, distance: 56.6
click at [121, 109] on div "Filter subscribers [PERSON_NAME] Clear Cancel Save as Active subscriptions Add …" at bounding box center [480, 237] width 732 height 302
drag, startPoint x: 235, startPoint y: 111, endPoint x: 100, endPoint y: 99, distance: 135.3
click at [100, 99] on div "Subscriptions. This page is ready Subscriptions Create subscription Bulk update…" at bounding box center [485, 433] width 971 height 786
drag, startPoint x: 201, startPoint y: 110, endPoint x: 98, endPoint y: 111, distance: 103.1
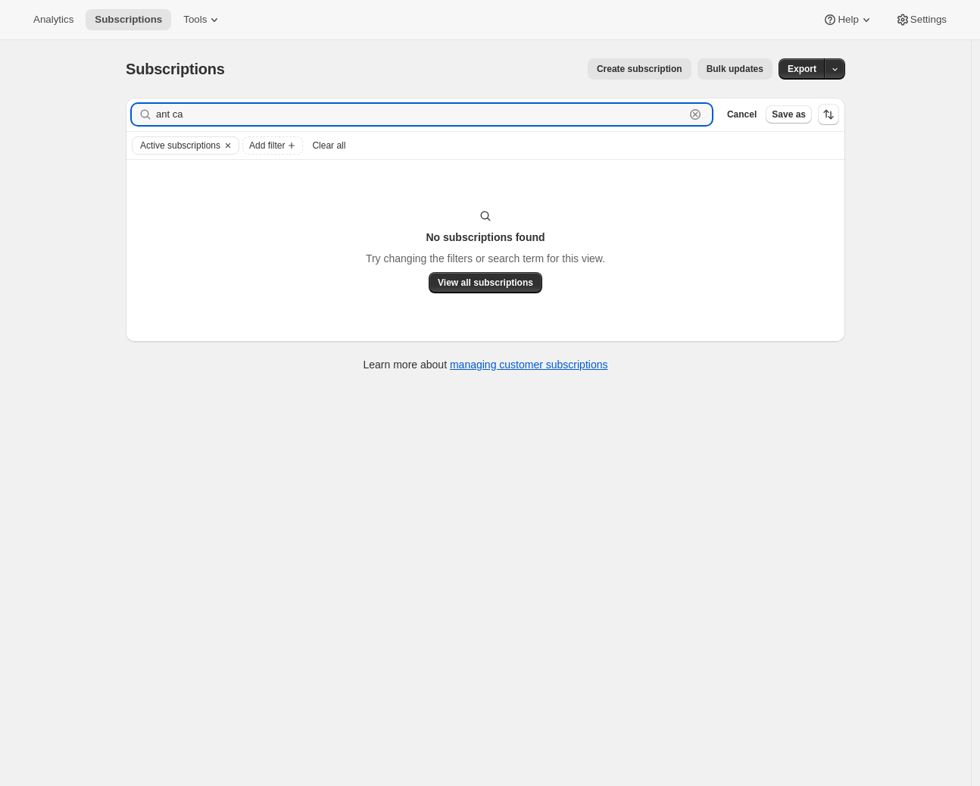
click at [98, 111] on div "Subscriptions. This page is ready Subscriptions Create subscription Bulk update…" at bounding box center [485, 433] width 971 height 786
paste input "@[DOMAIN_NAME]"
type input "[EMAIL_ADDRESS][DOMAIN_NAME]"
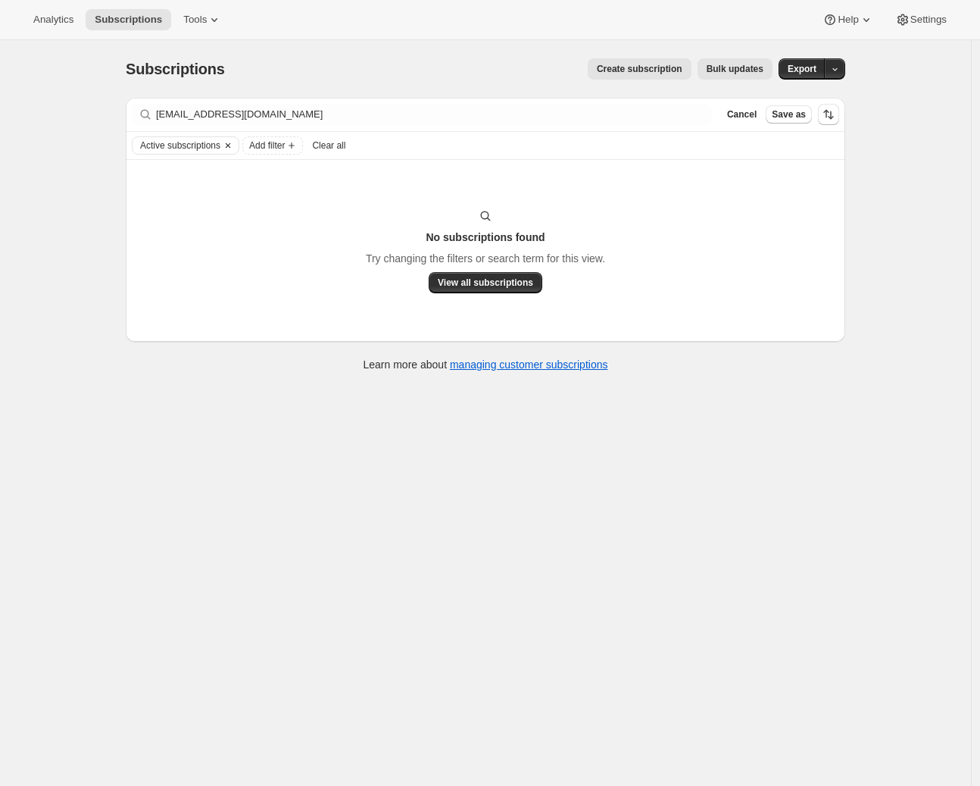
click at [234, 146] on icon "Clear" at bounding box center [228, 145] width 12 height 12
click at [124, 149] on div "Filter subscribers [EMAIL_ADDRESS][DOMAIN_NAME] Clear Cancel Save as Add filter…" at bounding box center [480, 237] width 732 height 302
click at [29, 136] on div "Subscriptions. This page is ready Subscriptions Create subscription Bulk update…" at bounding box center [485, 433] width 971 height 786
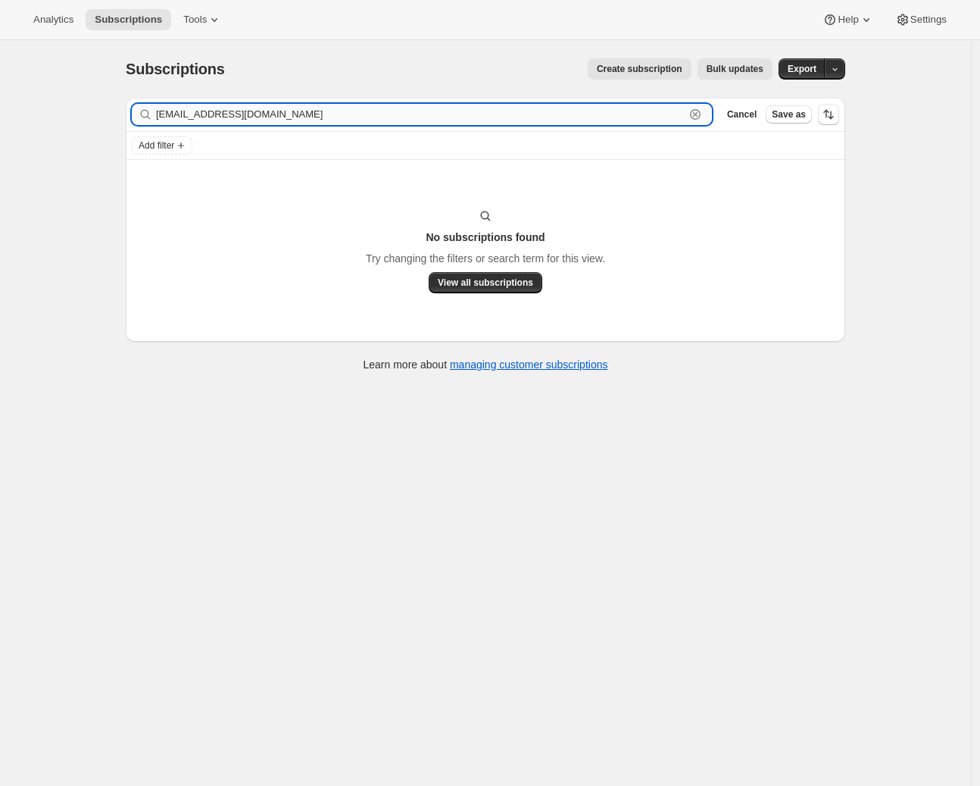
click at [275, 115] on input "[EMAIL_ADDRESS][DOMAIN_NAME]" at bounding box center [420, 114] width 529 height 21
drag, startPoint x: 275, startPoint y: 115, endPoint x: 102, endPoint y: 108, distance: 172.9
click at [102, 108] on div "Subscriptions. This page is ready Subscriptions Create subscription Bulk update…" at bounding box center [485, 433] width 971 height 786
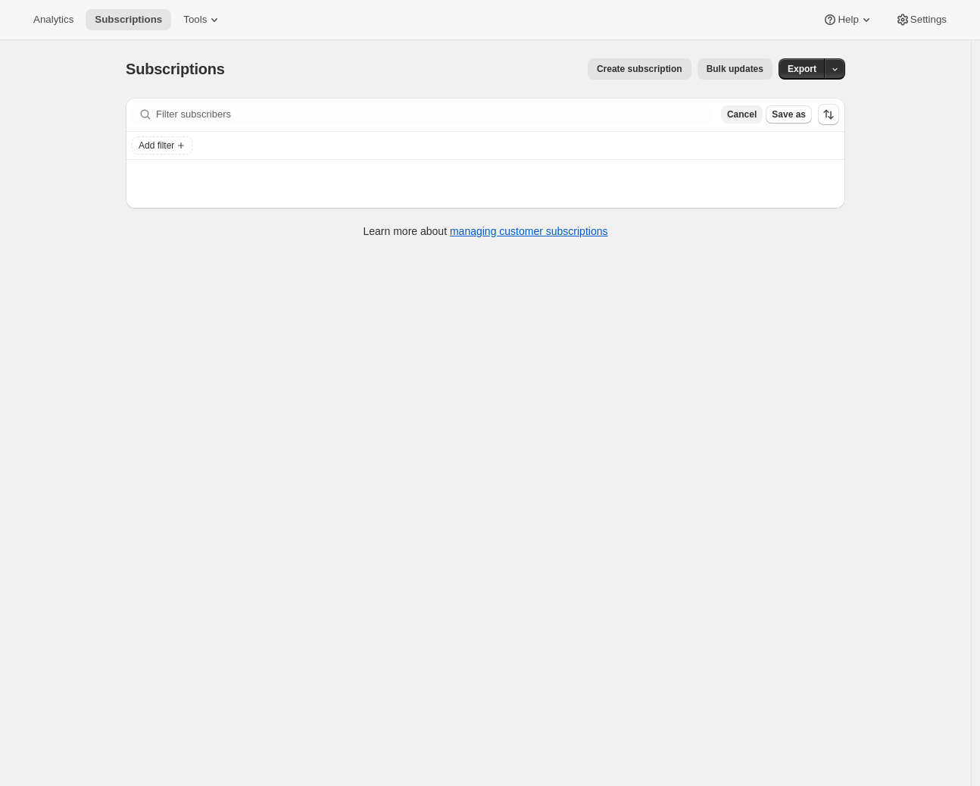
click at [743, 111] on span "Cancel" at bounding box center [742, 114] width 30 height 12
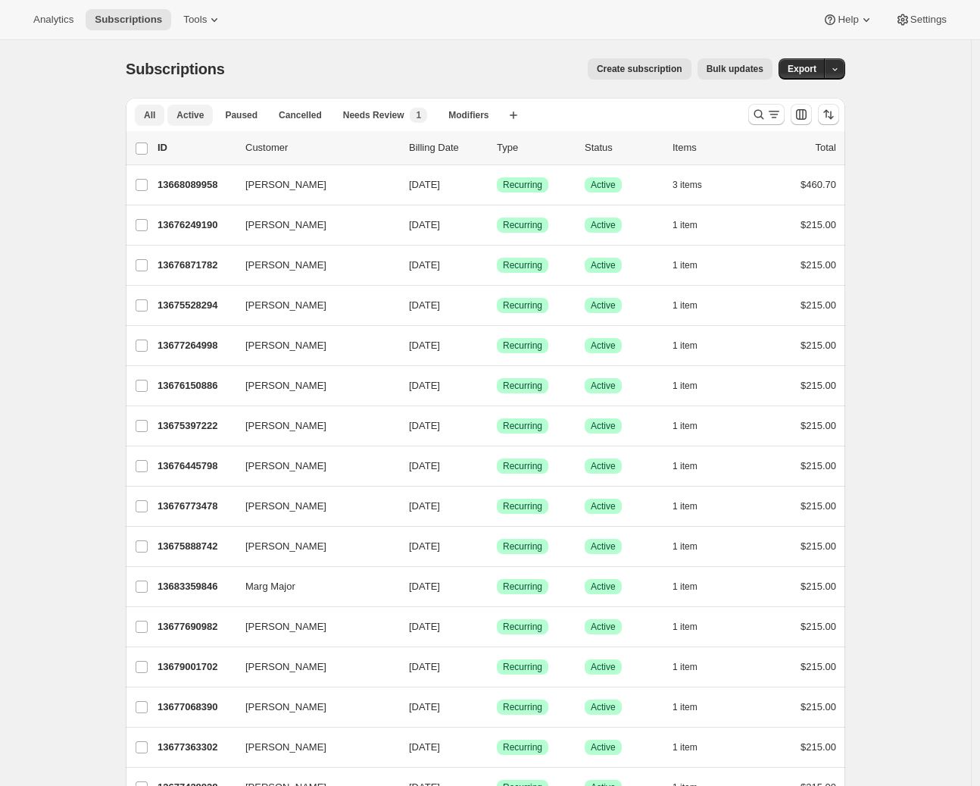
click at [153, 117] on span "All" at bounding box center [149, 115] width 11 height 12
click at [152, 120] on button "All" at bounding box center [150, 115] width 30 height 21
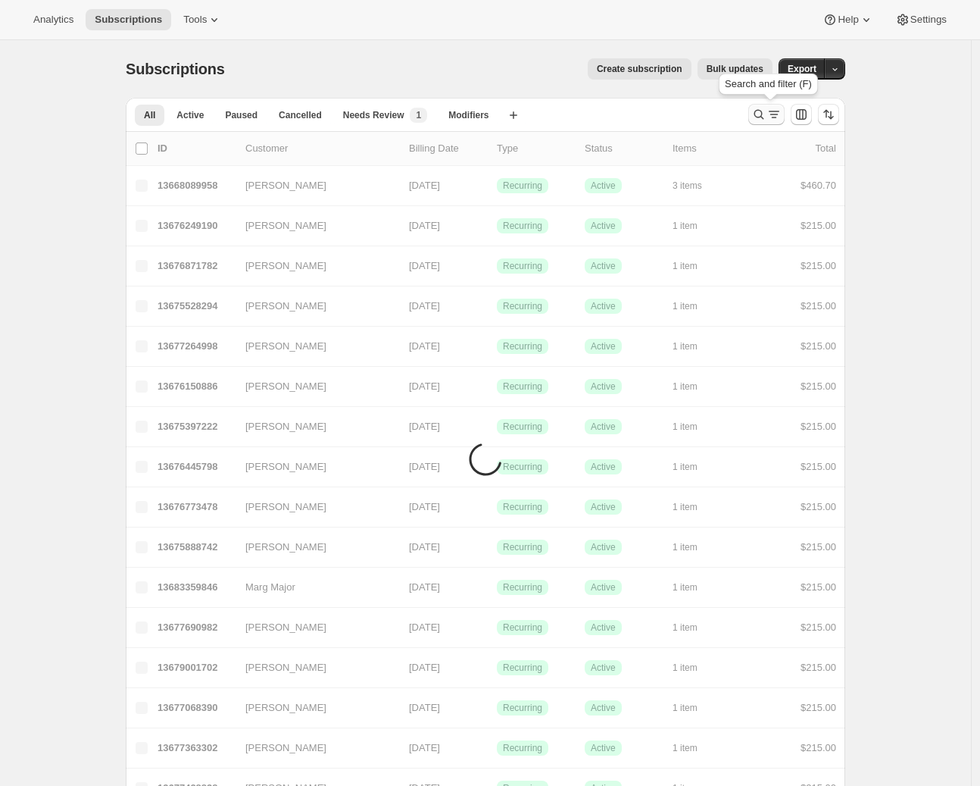
click at [771, 120] on icon "Search and filter results" at bounding box center [774, 114] width 15 height 15
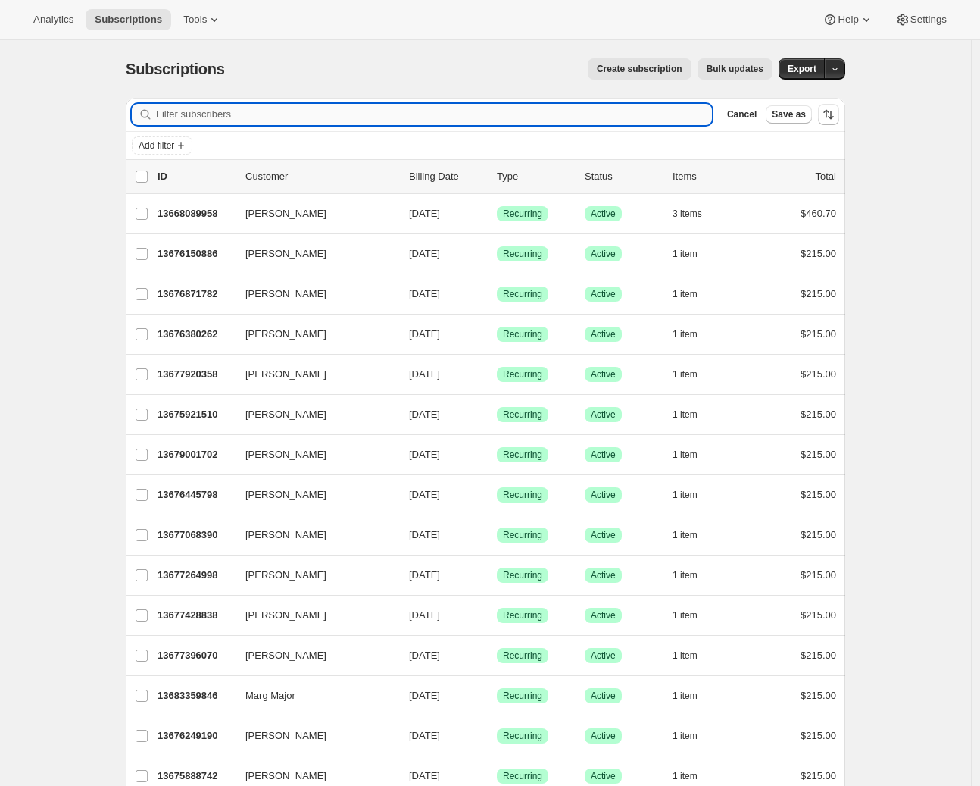
paste input "[EMAIL_ADDRESS][DOMAIN_NAME]"
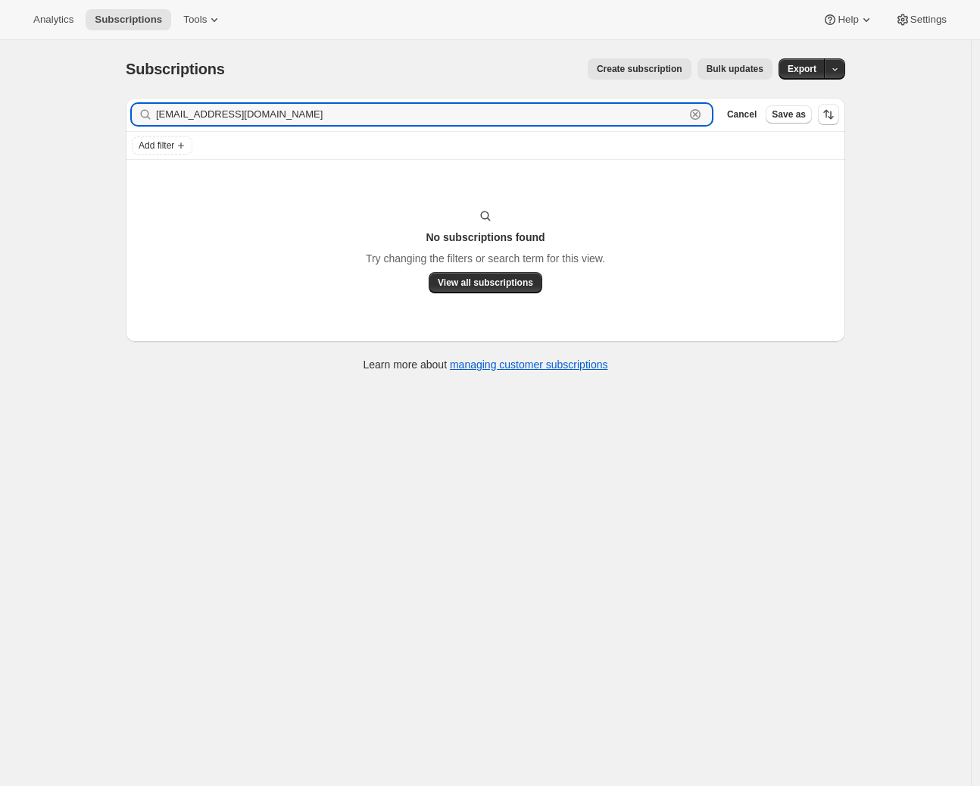
type input "[EMAIL_ADDRESS][DOMAIN_NAME]"
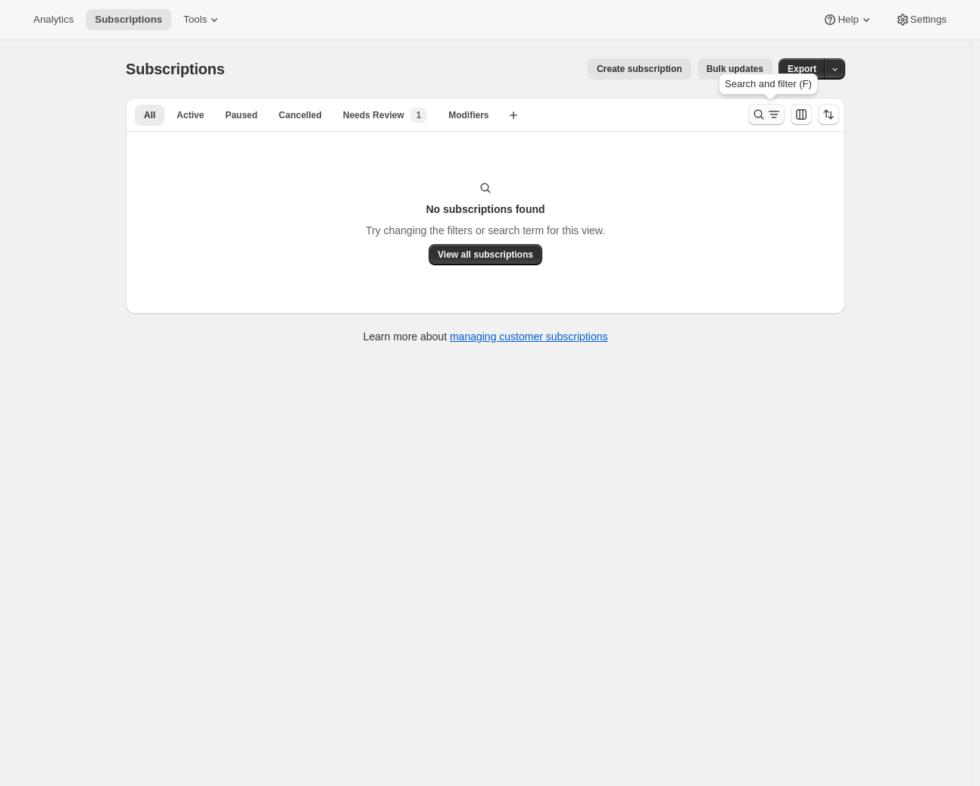
click at [767, 116] on icon "Search and filter results" at bounding box center [759, 114] width 15 height 15
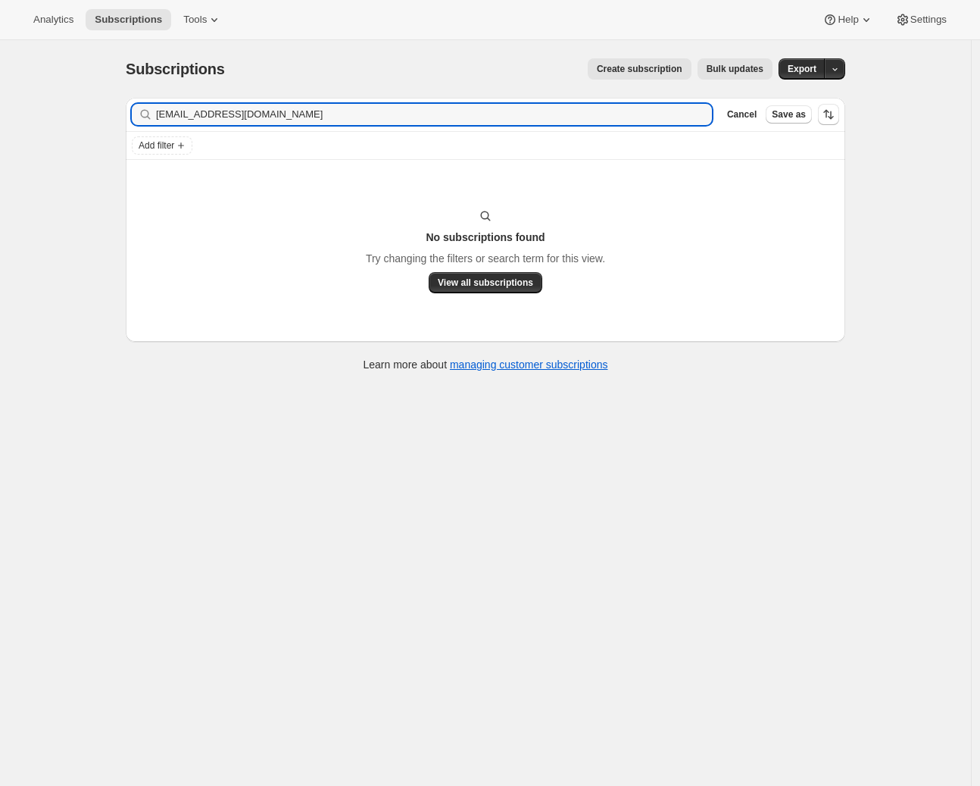
drag, startPoint x: 280, startPoint y: 115, endPoint x: 124, endPoint y: 114, distance: 156.9
click at [124, 114] on div "Filter subscribers ant@leadership.net.nz Clear Cancel Save as Add filter No sub…" at bounding box center [480, 237] width 732 height 302
drag, startPoint x: 239, startPoint y: 121, endPoint x: 147, endPoint y: 112, distance: 92.1
click at [147, 112] on div "Any C Clear" at bounding box center [422, 114] width 580 height 21
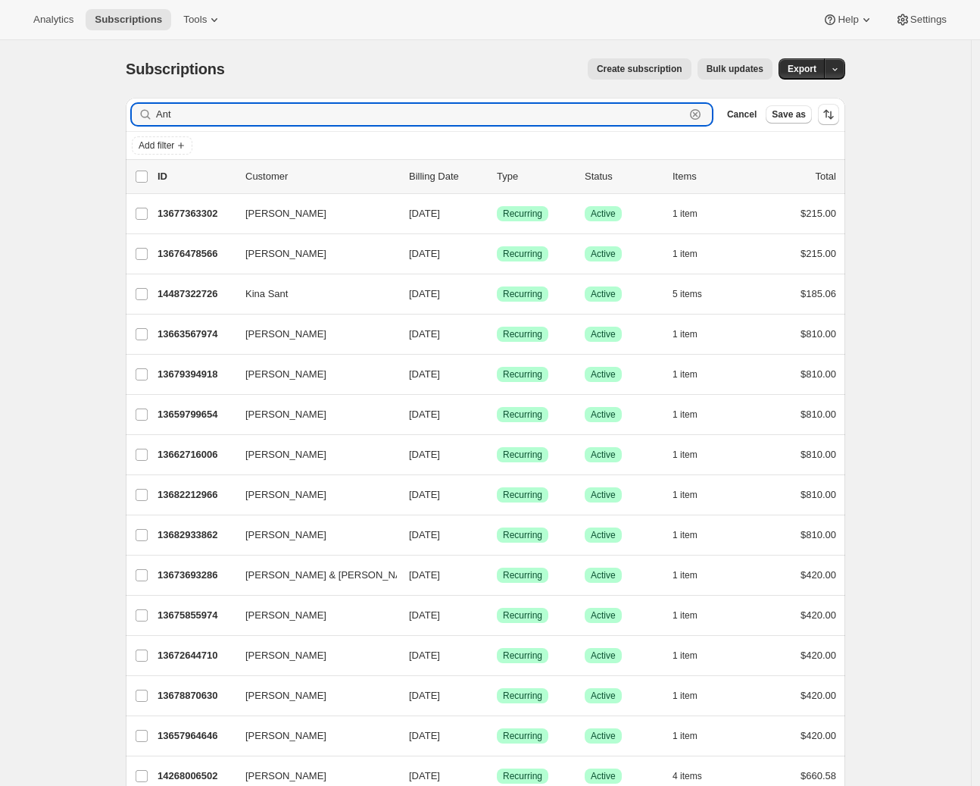
drag, startPoint x: 183, startPoint y: 111, endPoint x: 104, endPoint y: 107, distance: 78.9
click at [104, 107] on div "Subscriptions. This page is ready Subscriptions Create subscription Bulk update…" at bounding box center [485, 721] width 971 height 1362
paste input "llan Serjea"
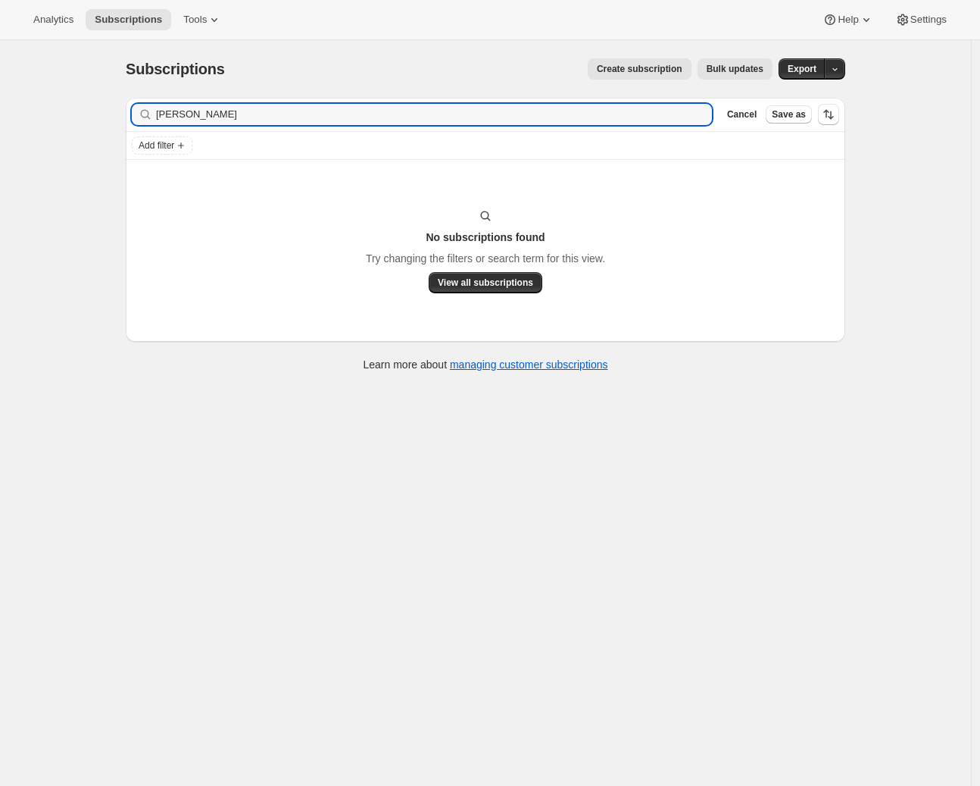
drag, startPoint x: 867, startPoint y: 250, endPoint x: 847, endPoint y: 246, distance: 20.1
click at [864, 250] on div "Subscriptions. This page is ready Subscriptions Create subscription Bulk update…" at bounding box center [486, 213] width 756 height 347
click at [248, 120] on input "Allan Serjeant" at bounding box center [420, 114] width 529 height 21
click at [205, 117] on input "Allan Serjeant" at bounding box center [420, 114] width 529 height 21
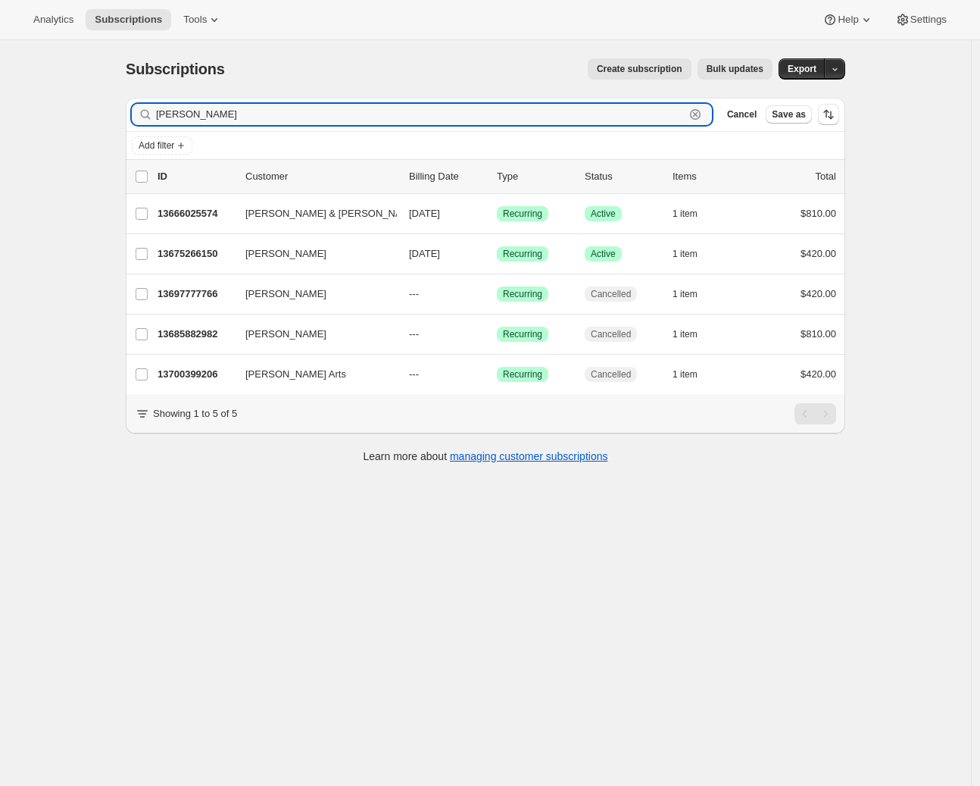
drag, startPoint x: 209, startPoint y: 117, endPoint x: 58, endPoint y: 102, distance: 151.5
click at [58, 102] on div "Subscriptions. This page is ready Subscriptions Create subscription Bulk update…" at bounding box center [485, 433] width 971 height 786
paste input "021 682 426"
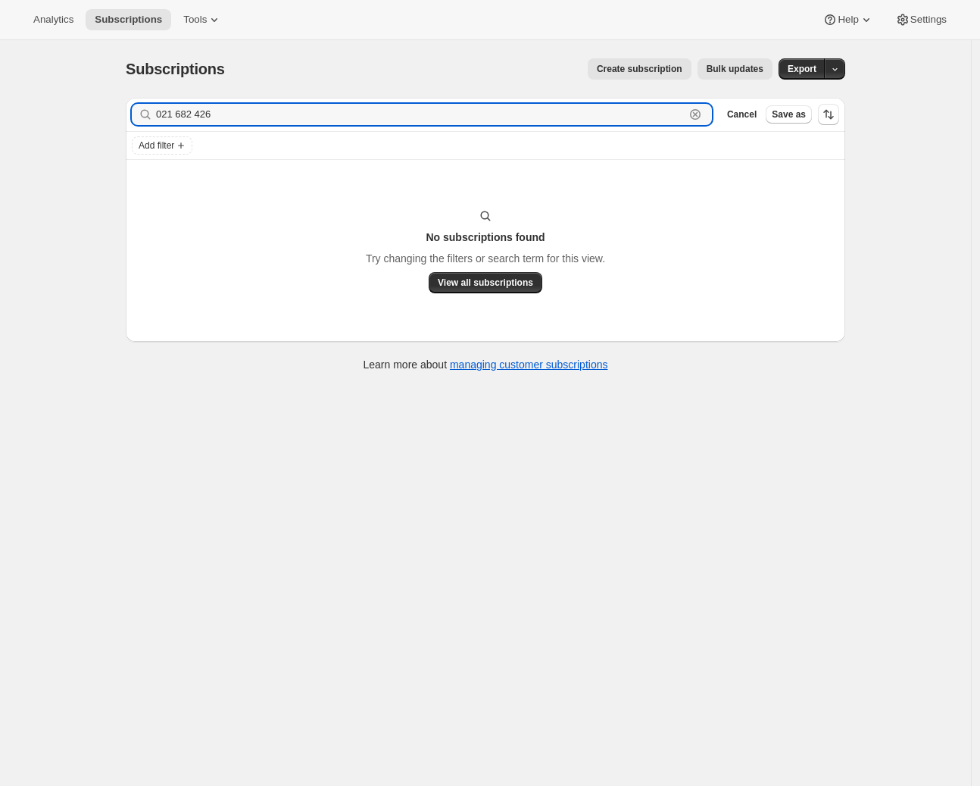
type input "021 682 426"
